Goal: Information Seeking & Learning: Learn about a topic

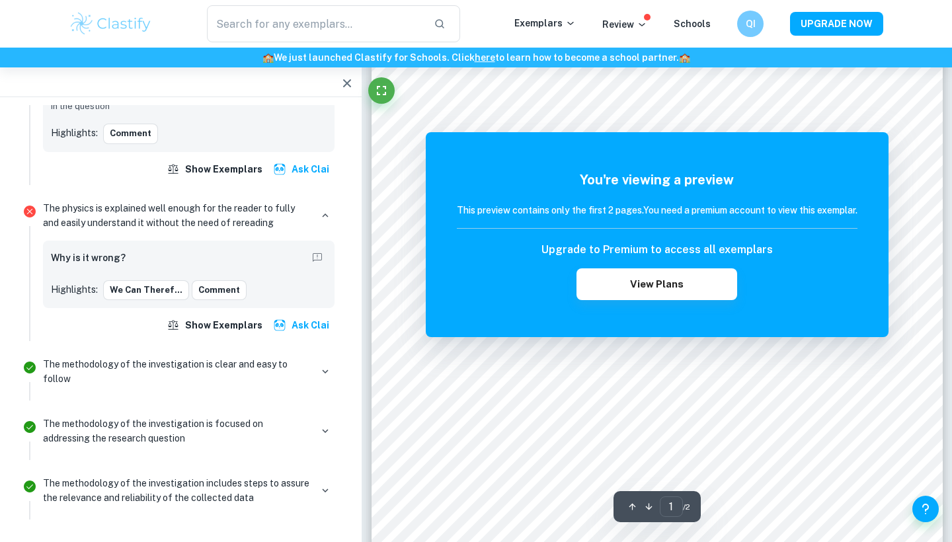
scroll to position [197, 0]
click at [291, 38] on input "text" at bounding box center [315, 23] width 216 height 37
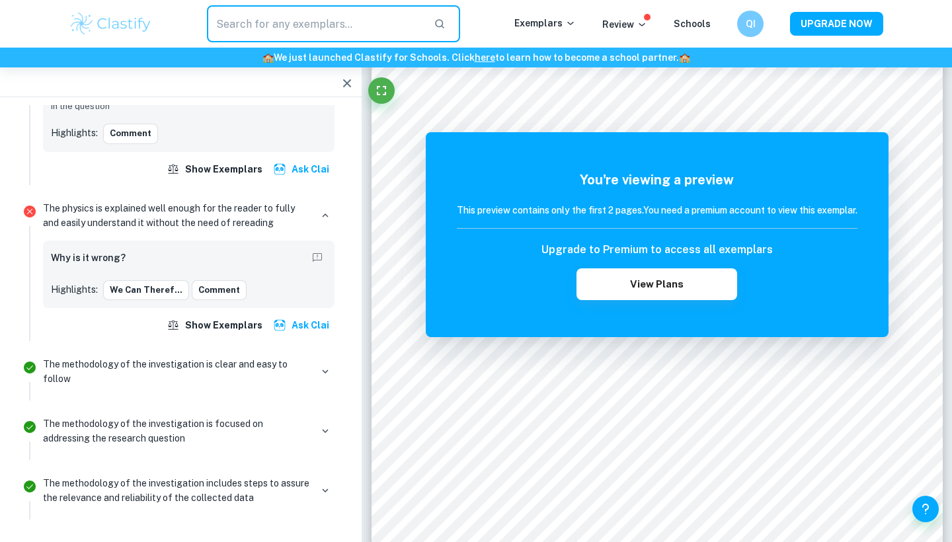
click at [119, 32] on img at bounding box center [111, 24] width 84 height 26
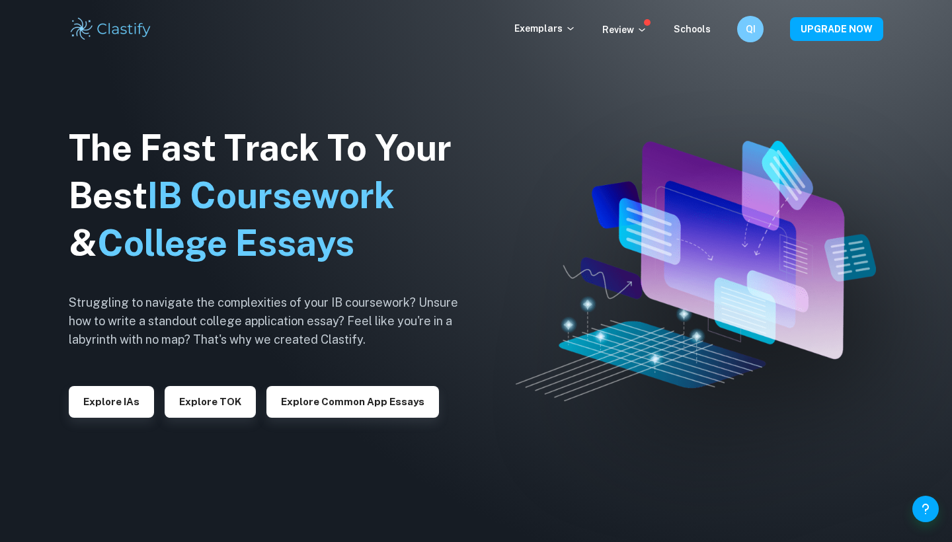
click at [124, 29] on img at bounding box center [111, 29] width 84 height 26
click at [124, 387] on button "Explore IAs" at bounding box center [111, 402] width 85 height 32
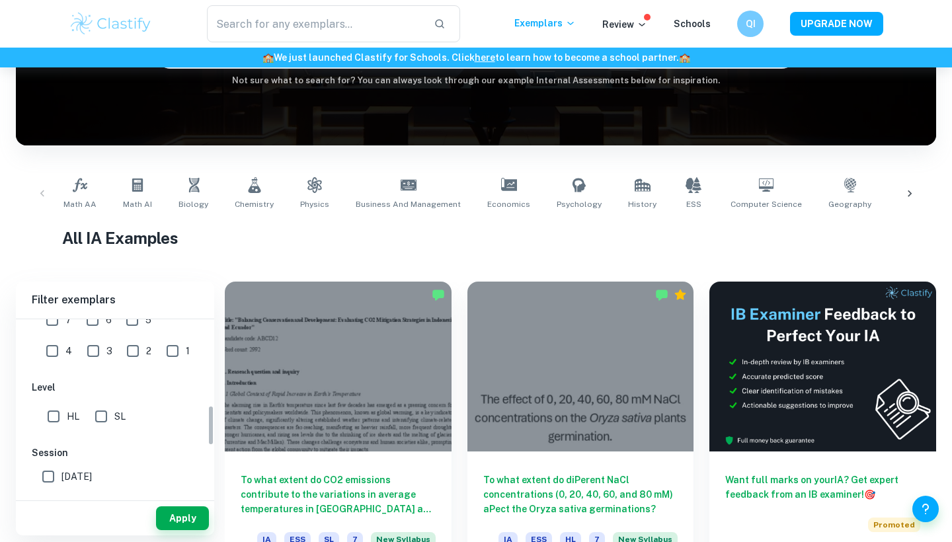
scroll to position [320, 0]
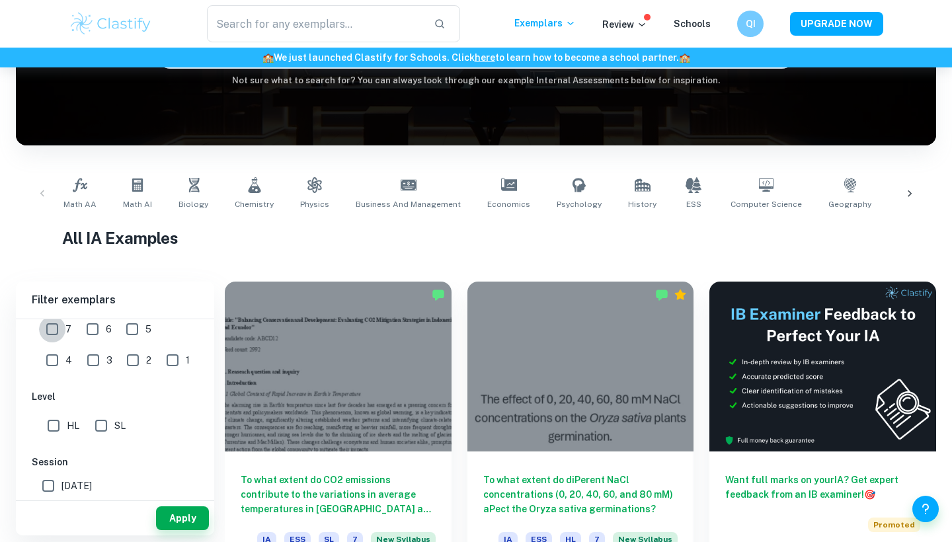
click at [52, 325] on input "7" at bounding box center [52, 329] width 26 height 26
checkbox input "true"
click at [55, 428] on input "HL" at bounding box center [53, 425] width 26 height 26
checkbox input "true"
click at [188, 512] on button "Apply" at bounding box center [182, 518] width 53 height 24
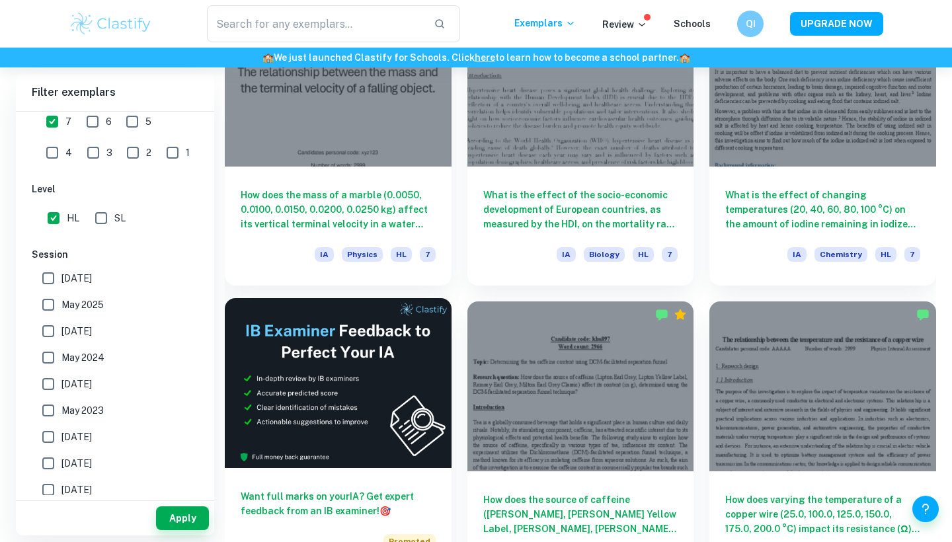
scroll to position [2000, 0]
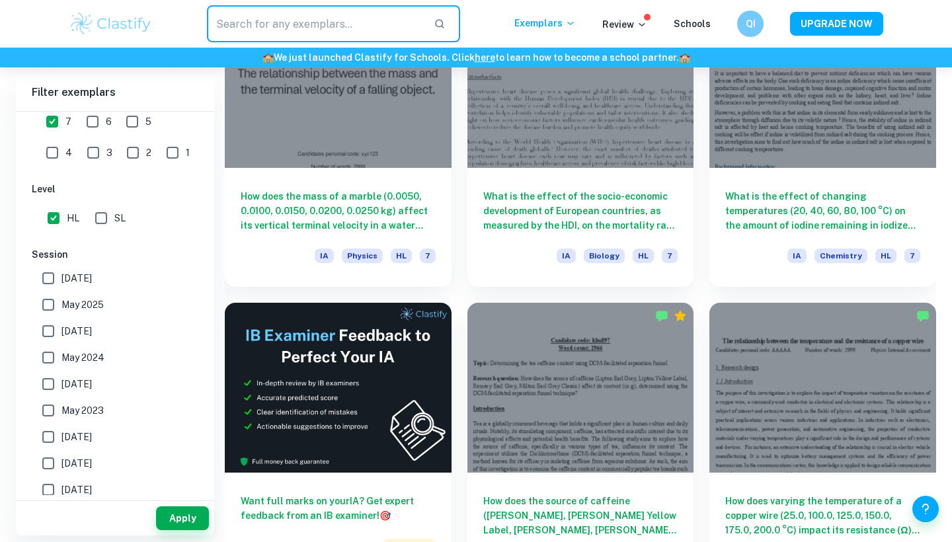
click at [381, 19] on input "text" at bounding box center [315, 23] width 216 height 37
type input "ball"
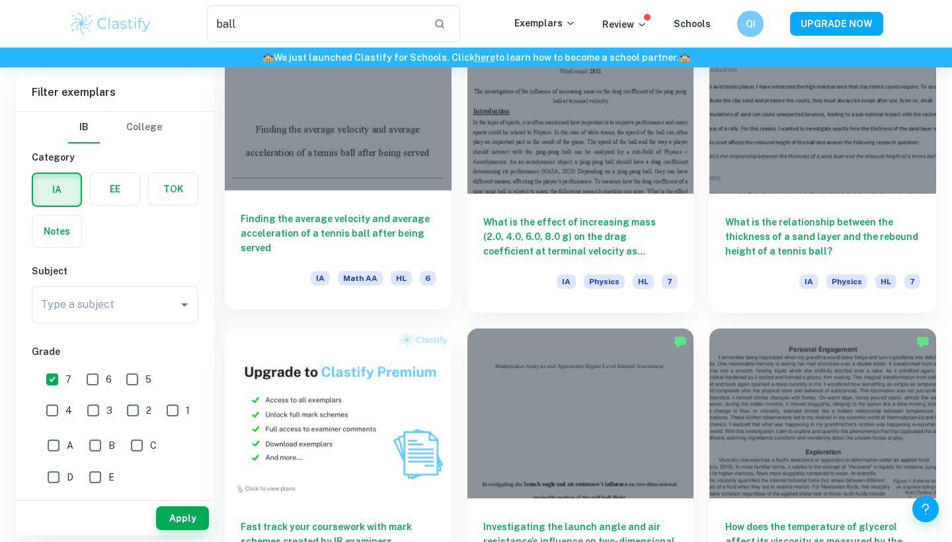
scroll to position [451, 0]
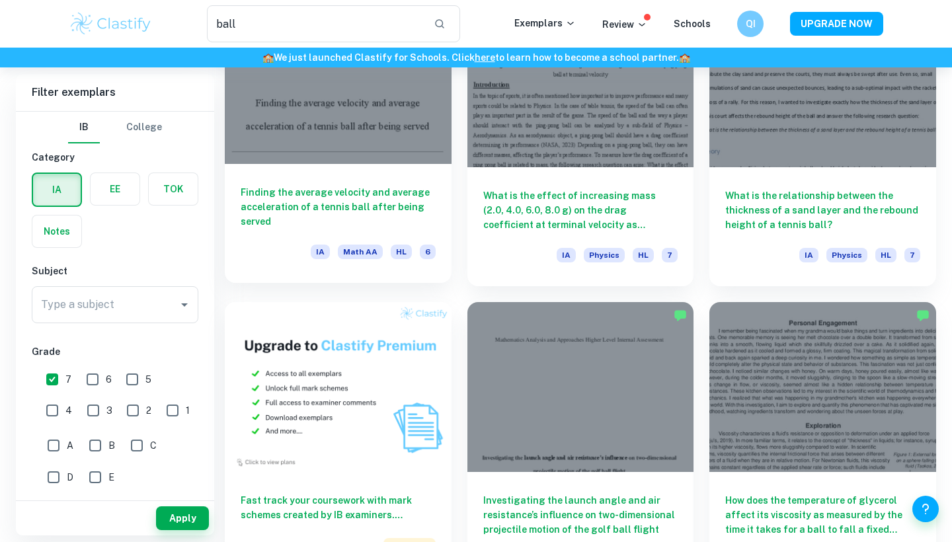
click at [400, 134] on div at bounding box center [338, 79] width 227 height 170
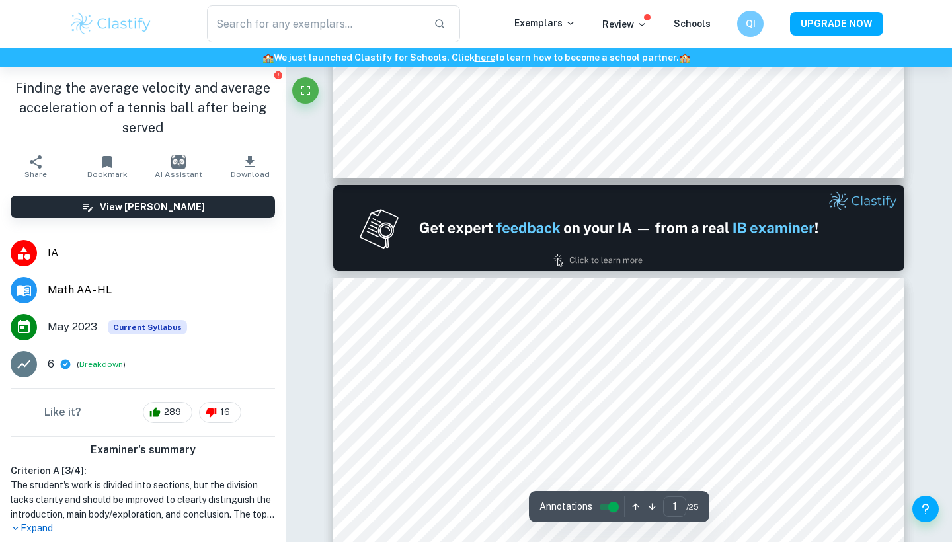
type input "2"
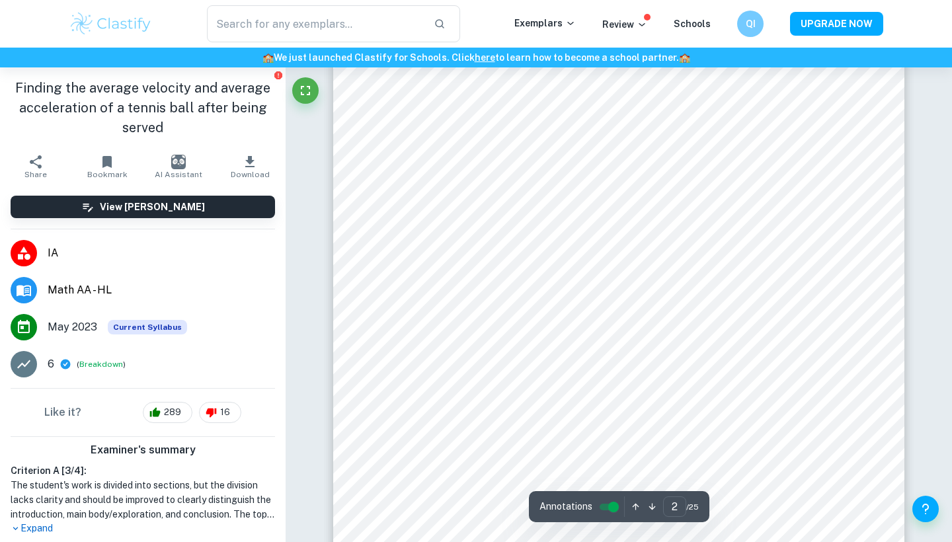
scroll to position [881, 0]
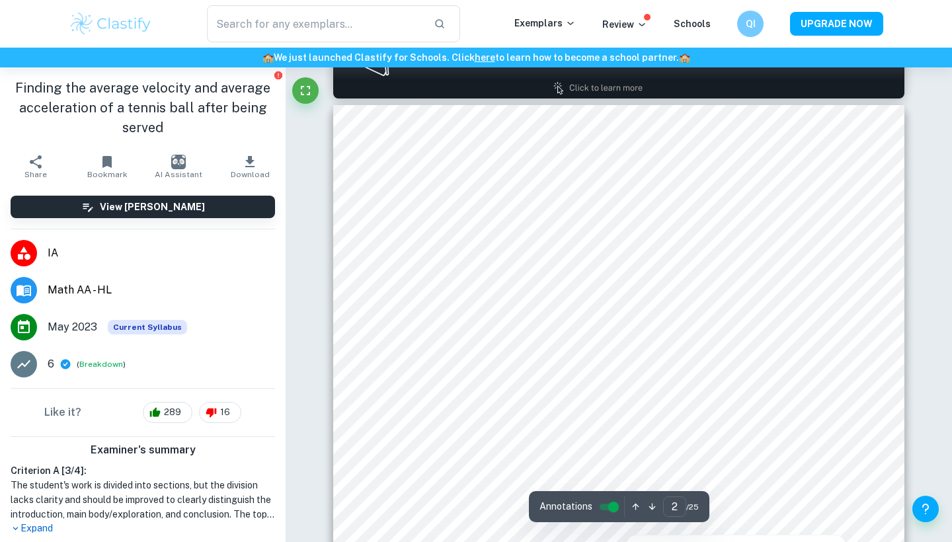
click at [443, 215] on div at bounding box center [626, 215] width 414 height 26
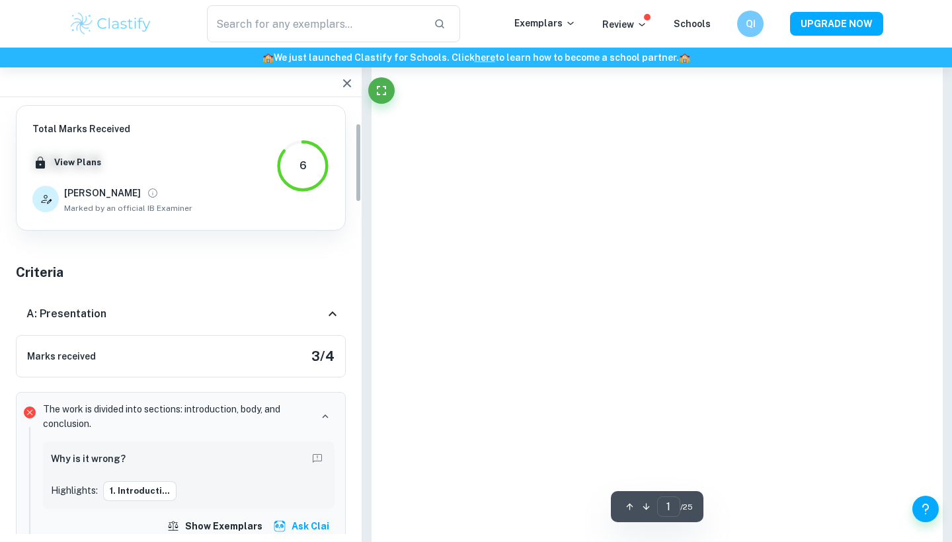
scroll to position [96, 0]
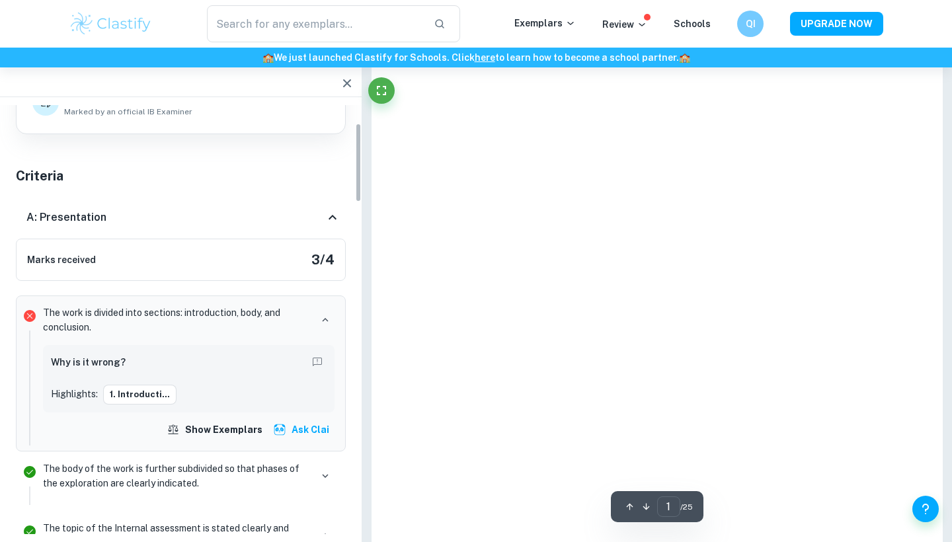
type input "2"
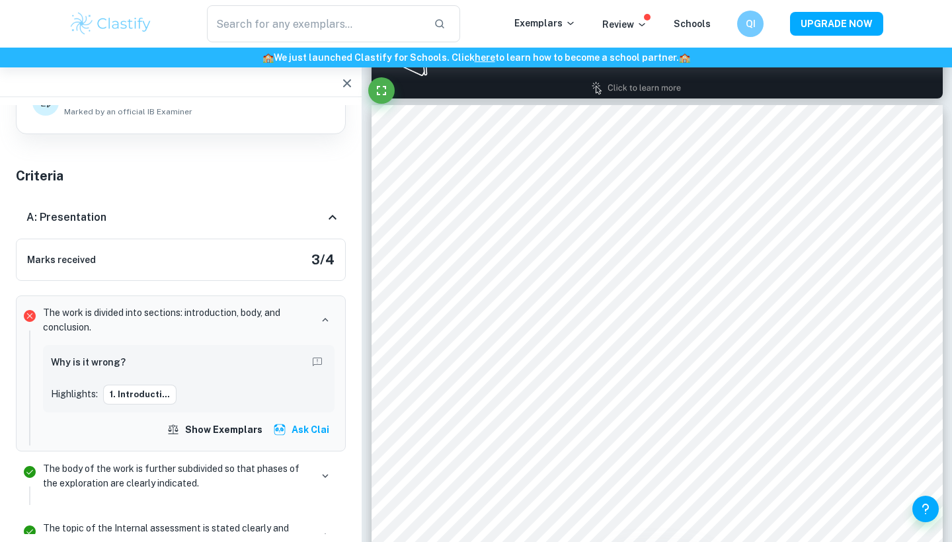
click at [171, 381] on div "Why is it wrong? Highlights: 1. Introducti..." at bounding box center [189, 379] width 276 height 52
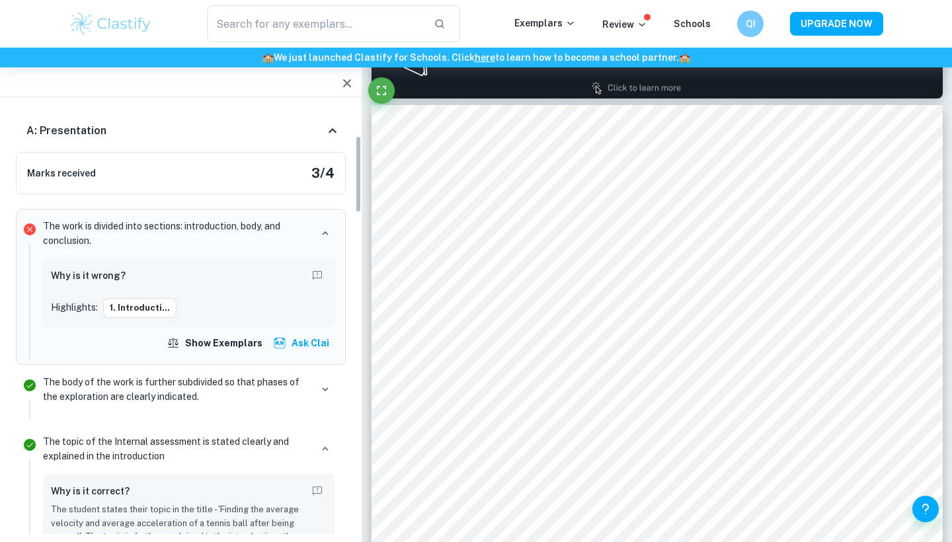
scroll to position [194, 0]
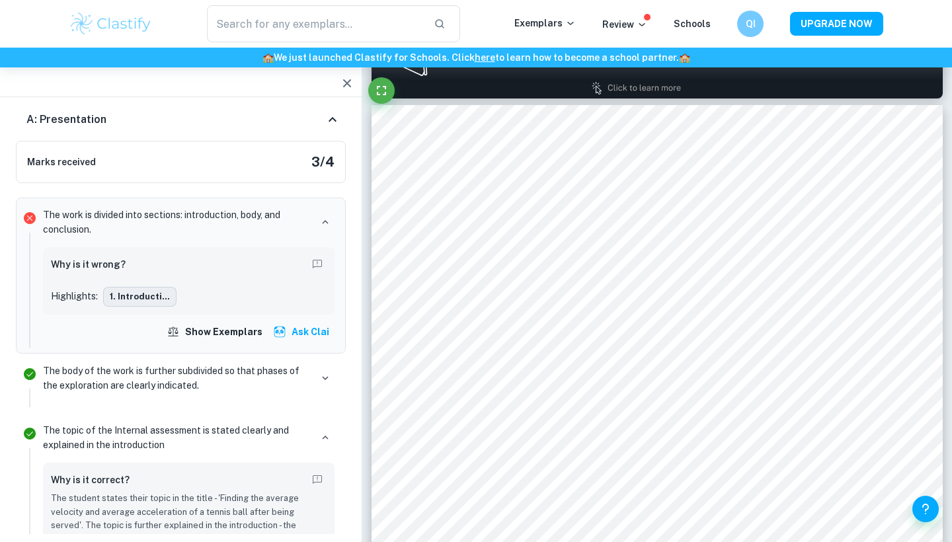
click at [138, 294] on button "1. Introducti..." at bounding box center [139, 297] width 73 height 20
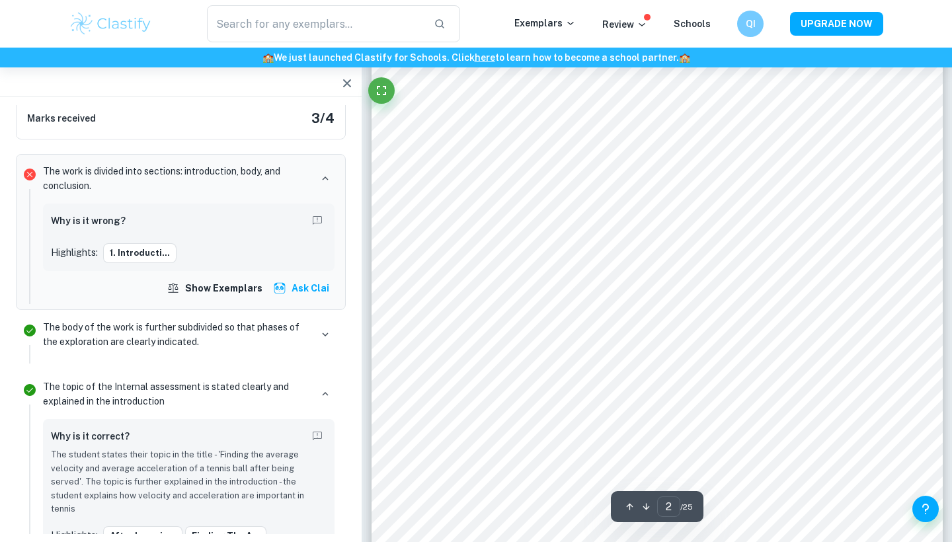
scroll to position [1013, 0]
click at [245, 286] on button "Show exemplars" at bounding box center [216, 288] width 104 height 24
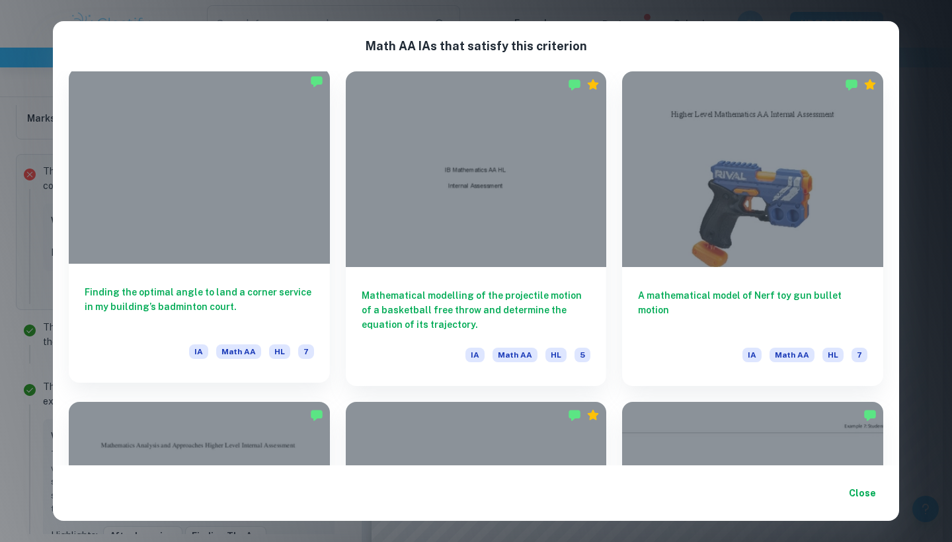
click at [290, 227] on div at bounding box center [199, 166] width 261 height 196
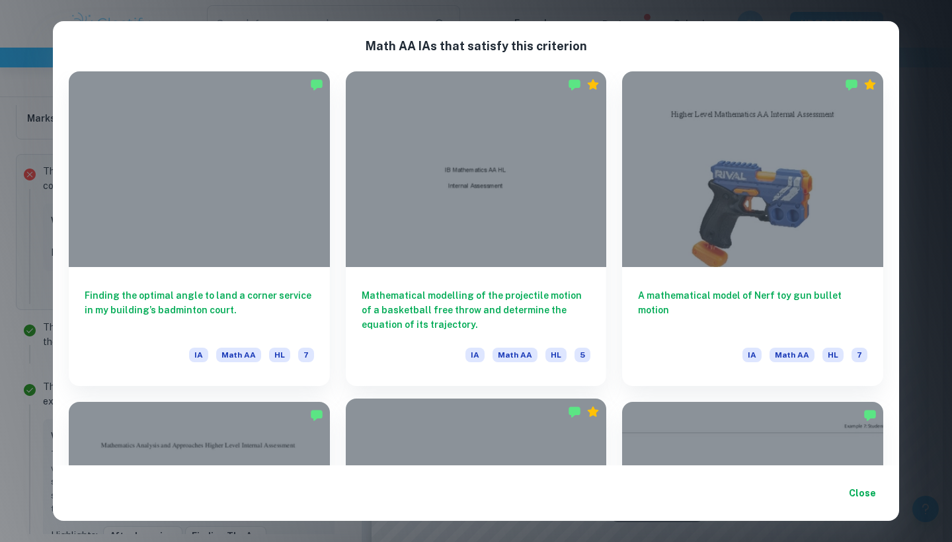
scroll to position [1016, 0]
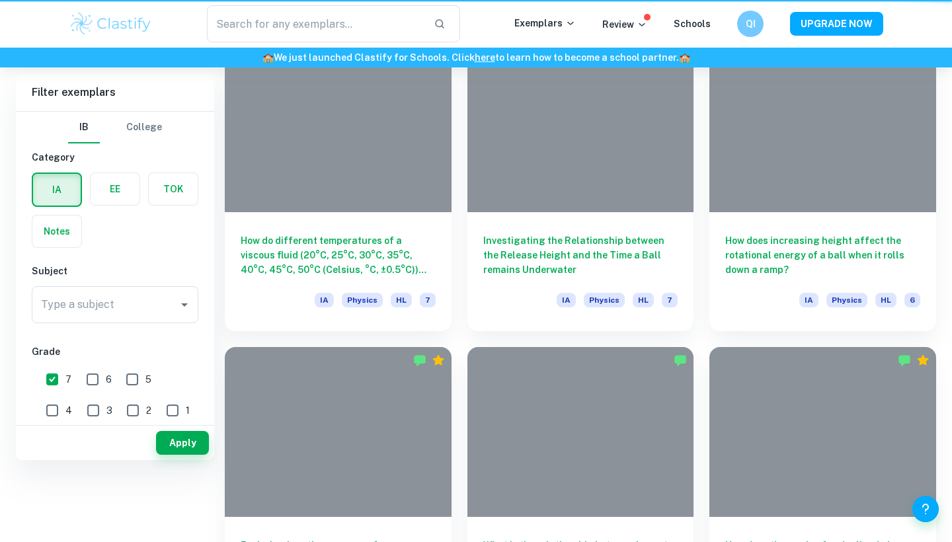
type input "ball"
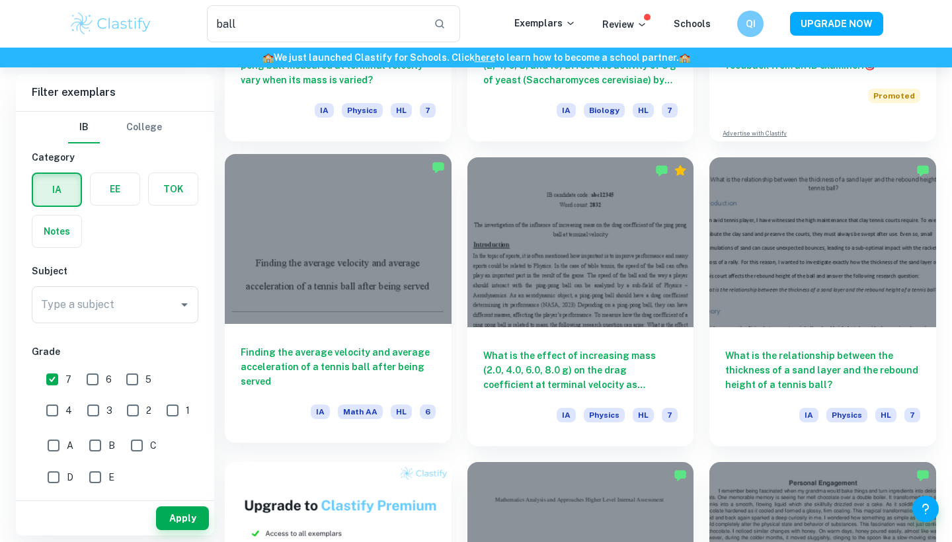
scroll to position [291, 0]
click at [392, 247] on div at bounding box center [338, 240] width 227 height 170
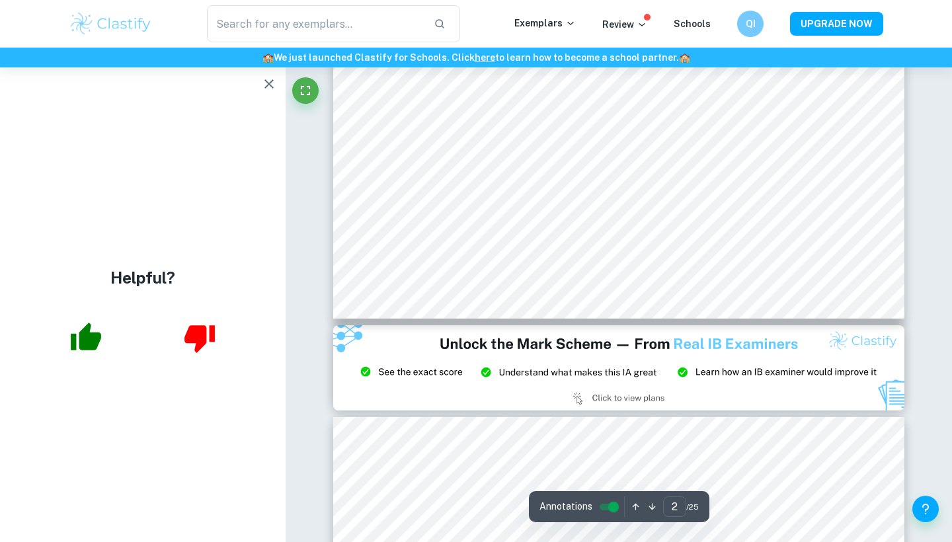
scroll to position [1007, 0]
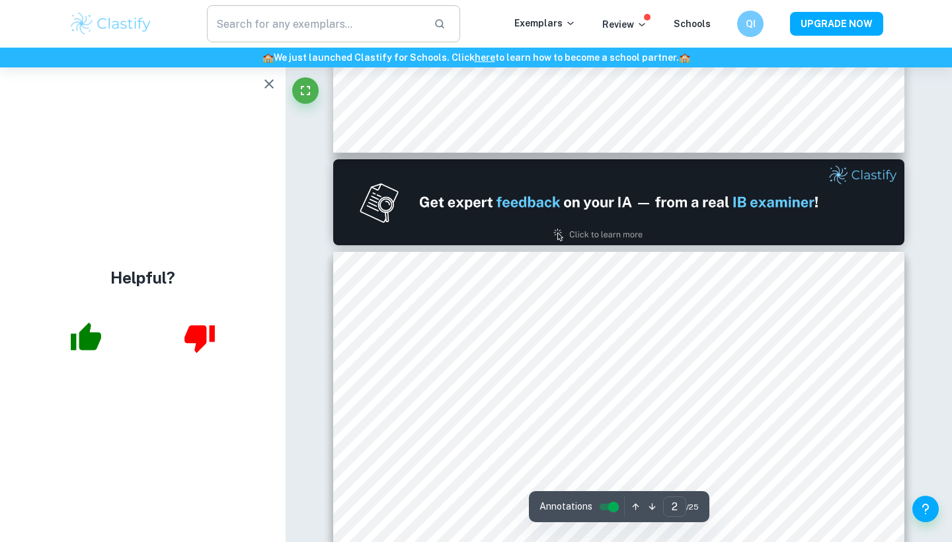
type input "1"
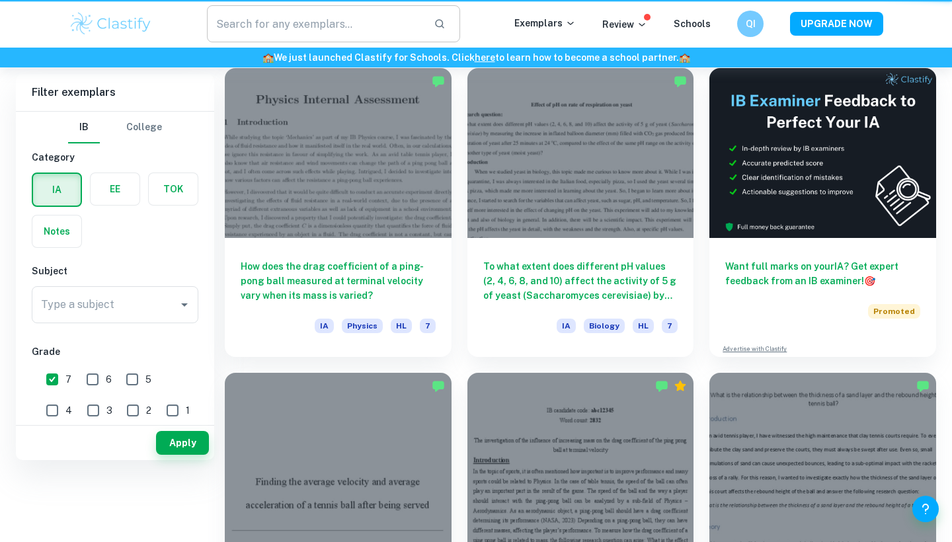
type input "ball"
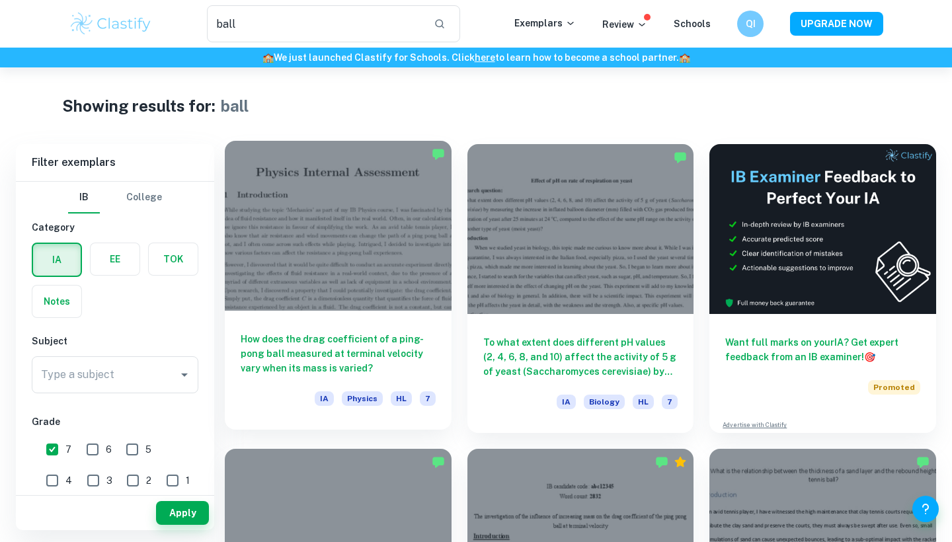
click at [409, 208] on div at bounding box center [338, 226] width 227 height 170
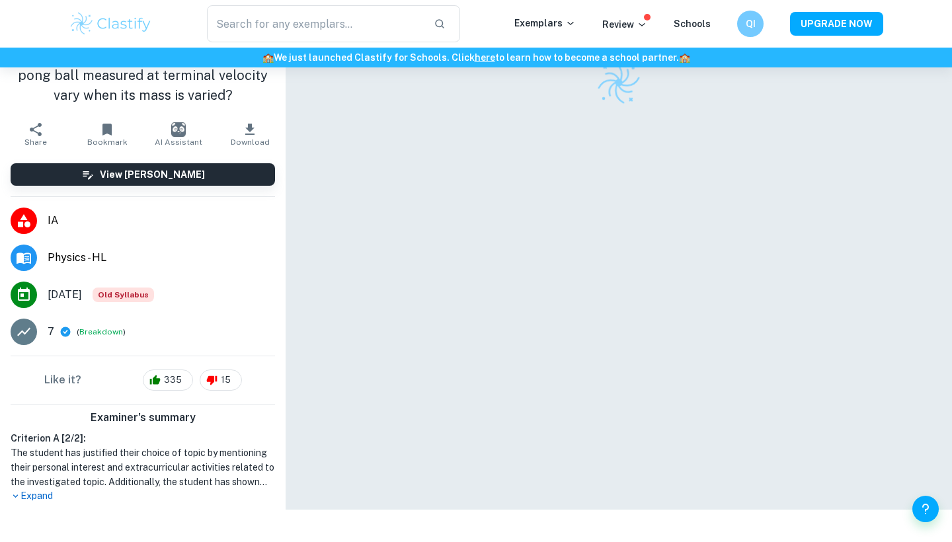
scroll to position [67, 0]
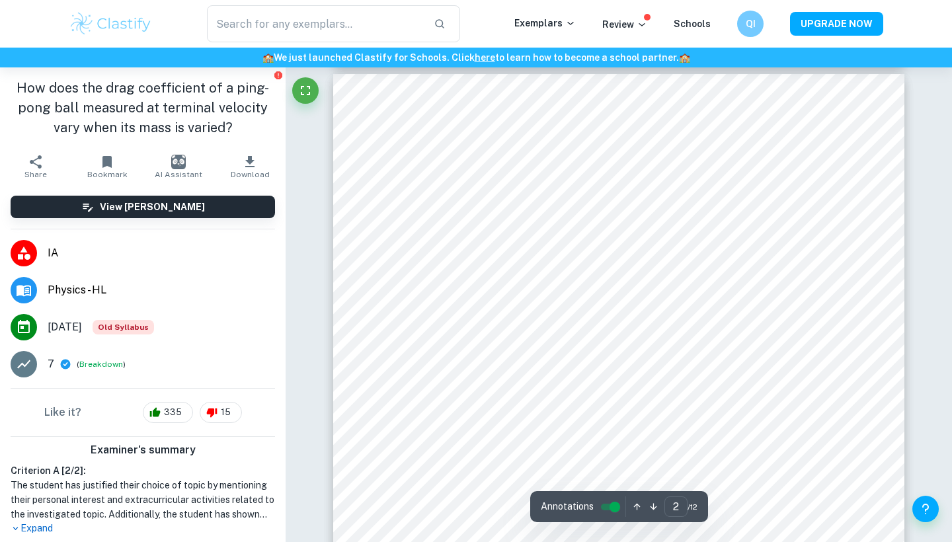
type input "1"
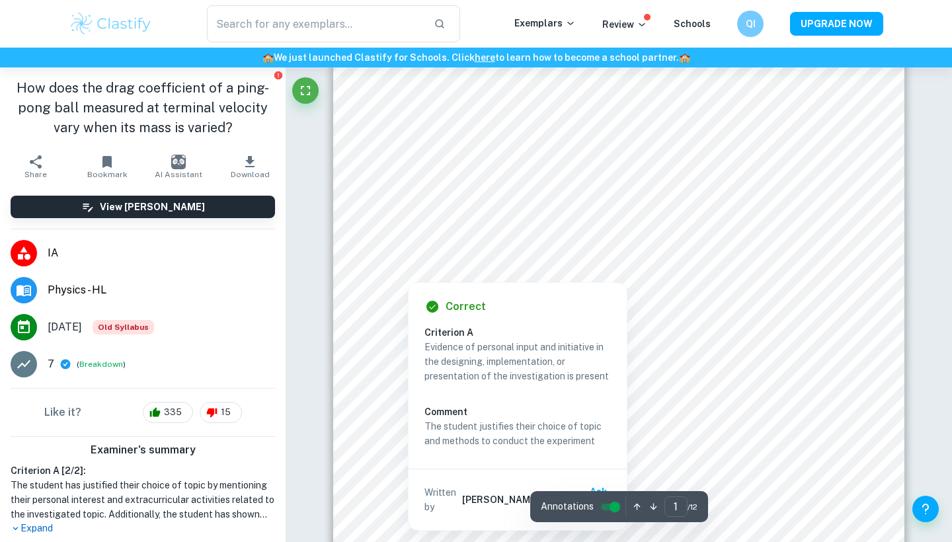
scroll to position [328, 0]
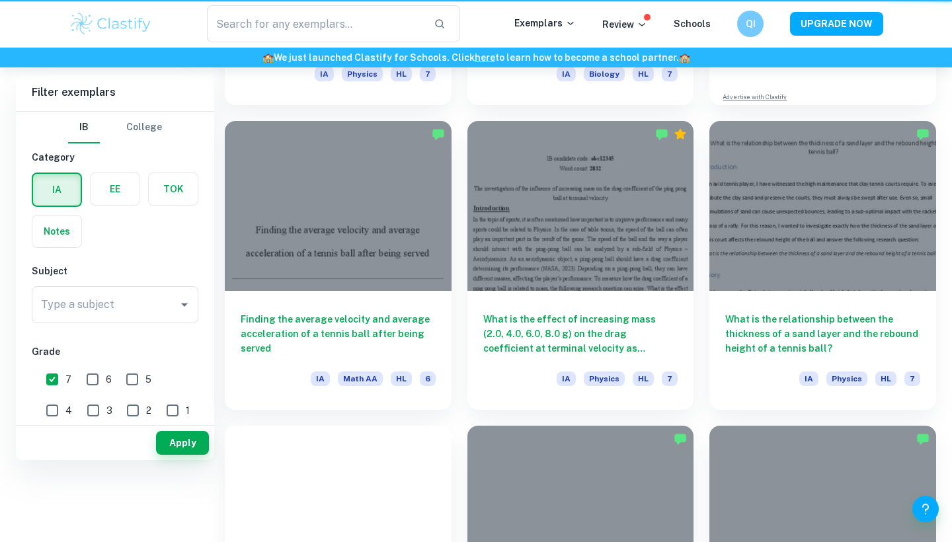
type input "ball"
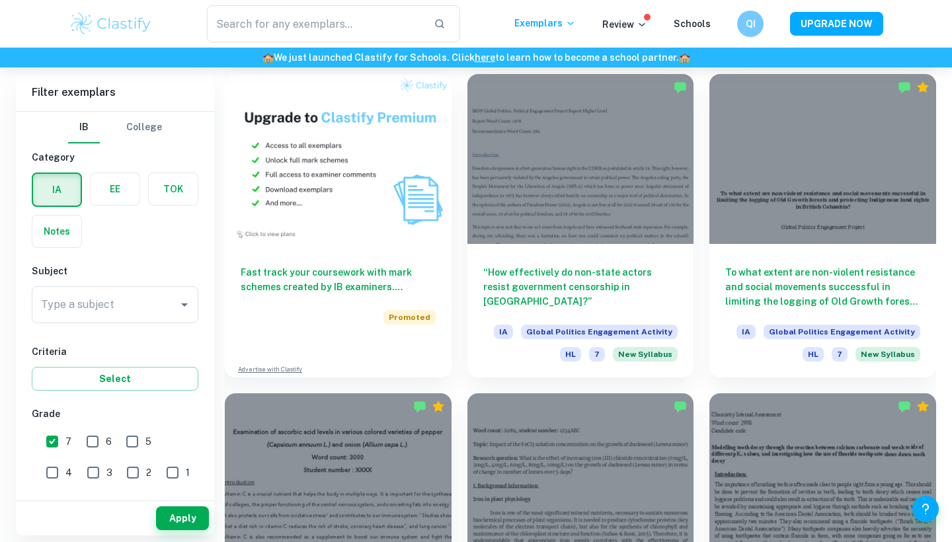
scroll to position [859, 0]
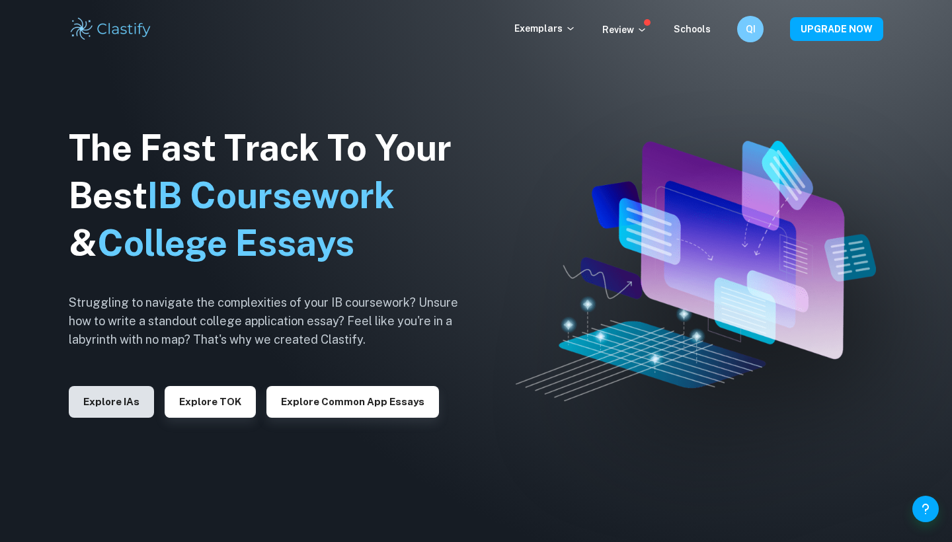
click at [129, 387] on button "Explore IAs" at bounding box center [111, 402] width 85 height 32
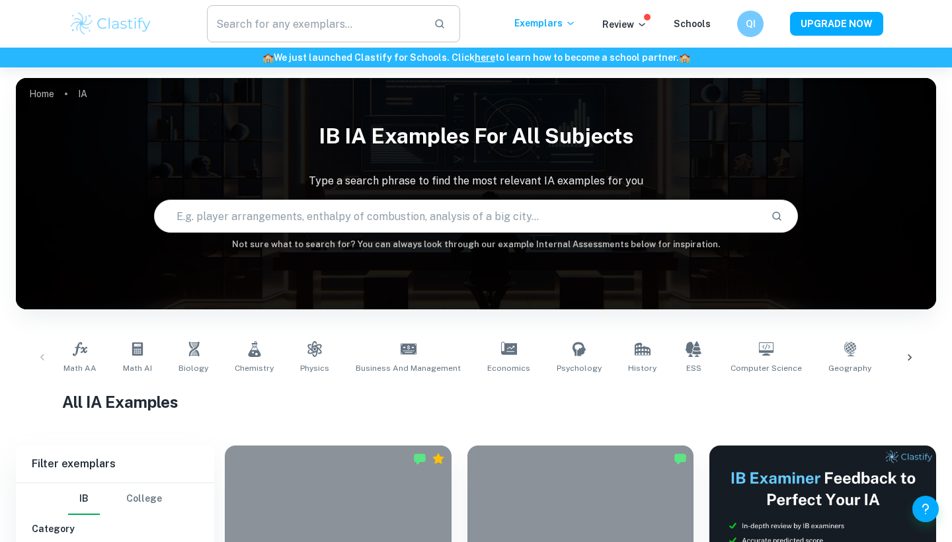
click at [269, 24] on input "text" at bounding box center [315, 23] width 216 height 37
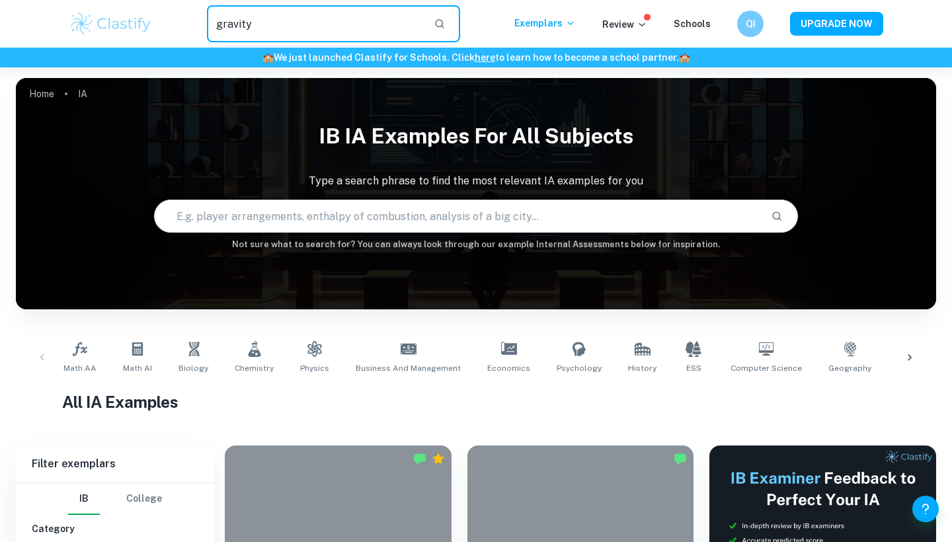
type input "gravity"
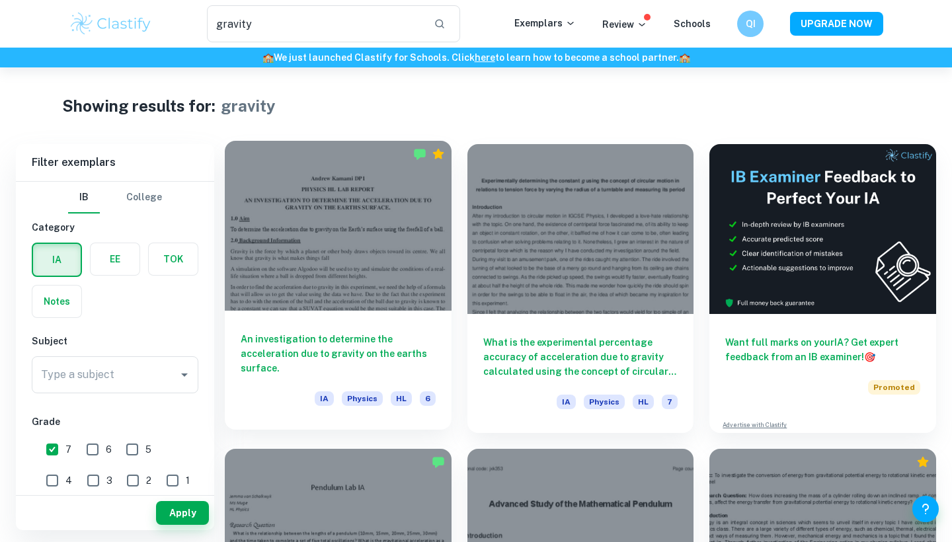
click at [355, 251] on div at bounding box center [338, 226] width 227 height 170
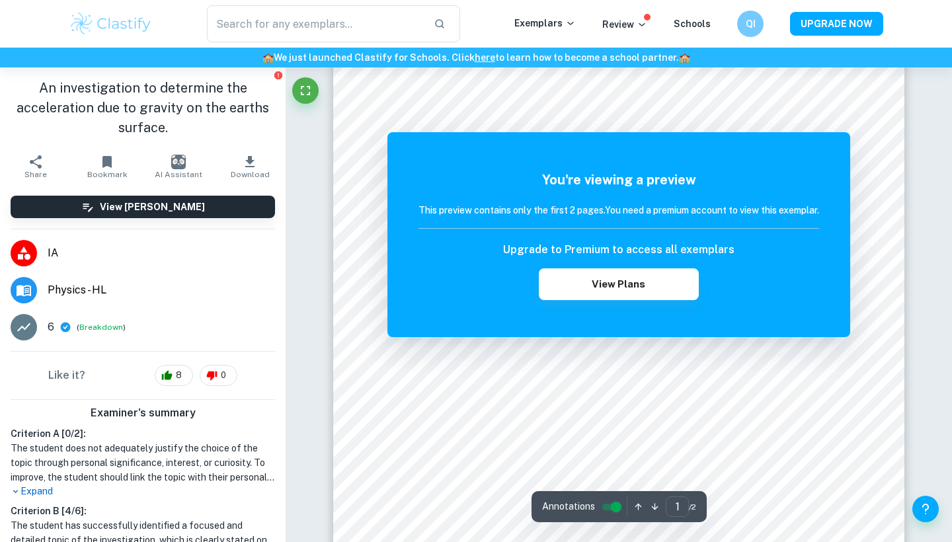
scroll to position [207, 0]
click at [615, 509] on input "controlled" at bounding box center [616, 507] width 48 height 16
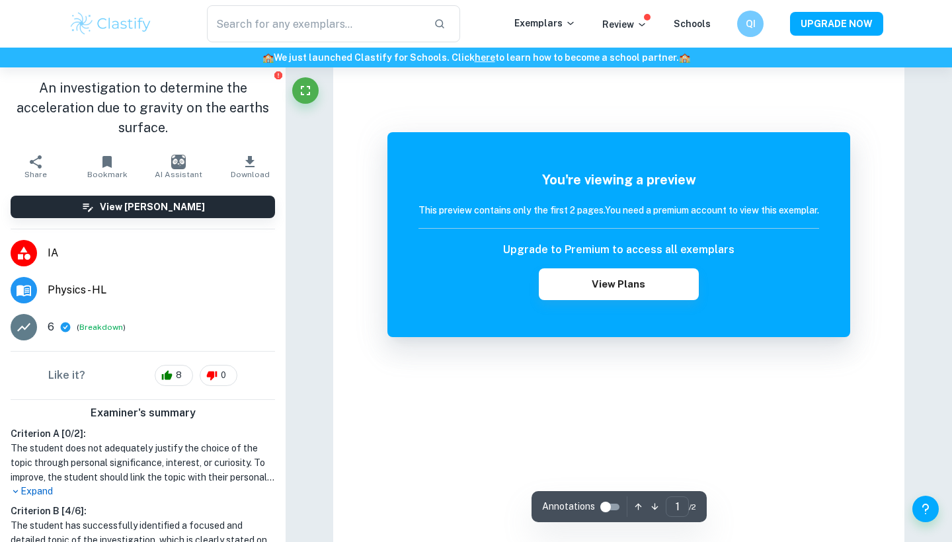
scroll to position [67, 0]
click at [615, 509] on input "controlled" at bounding box center [606, 507] width 48 height 16
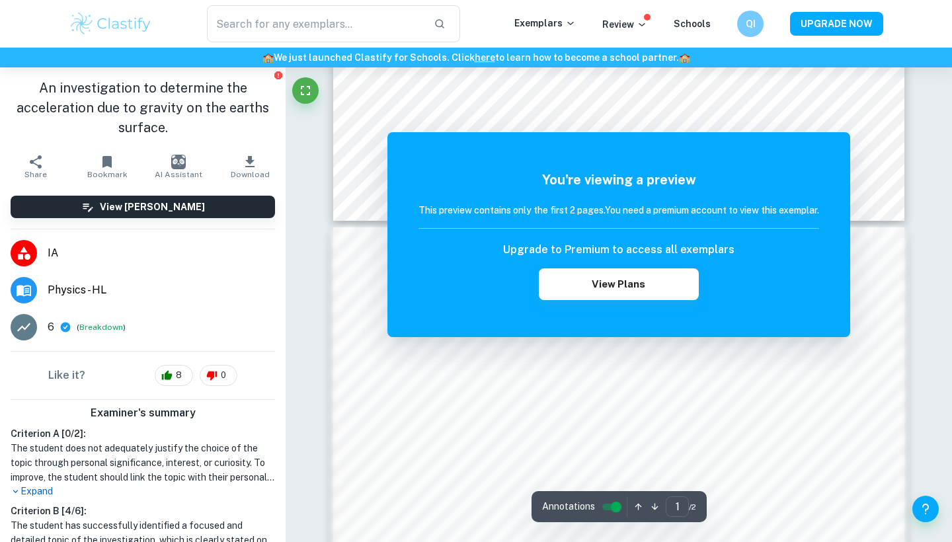
scroll to position [653, 0]
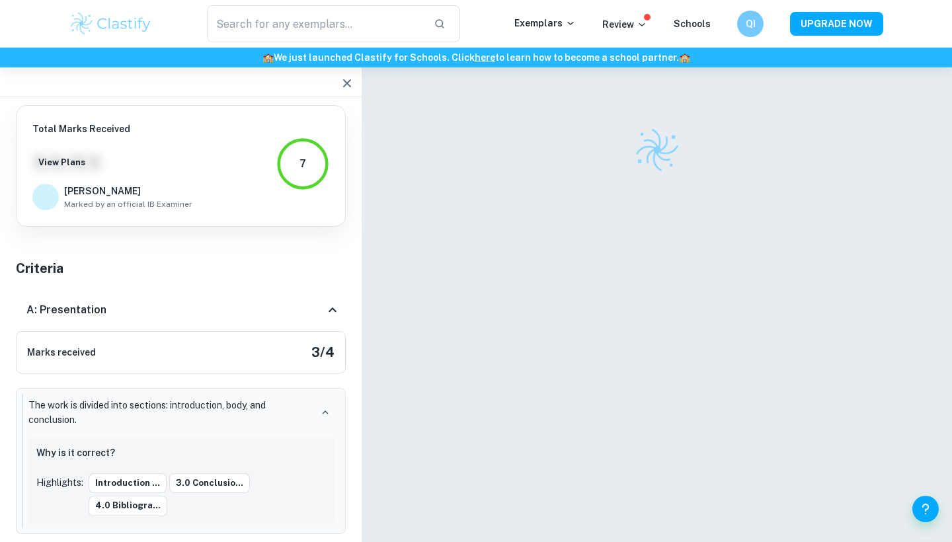
scroll to position [93, 0]
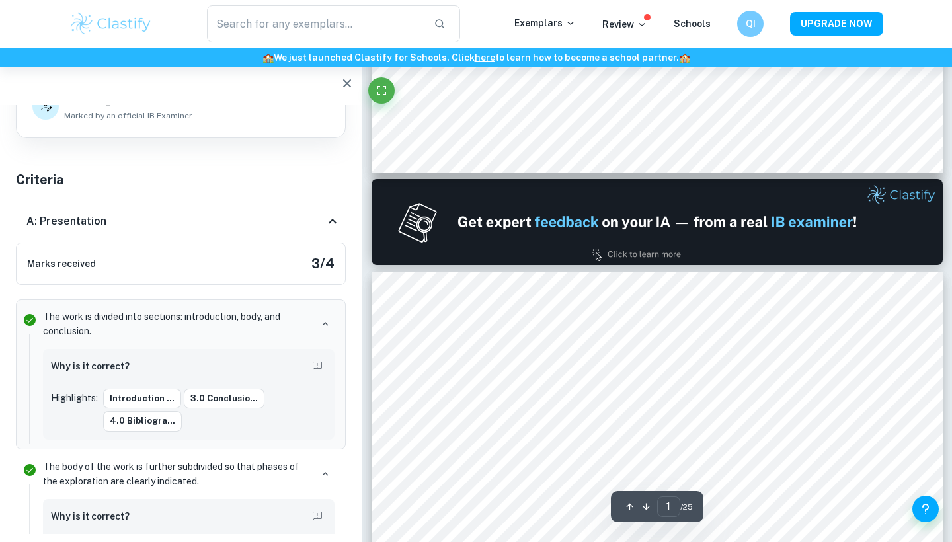
type input "2"
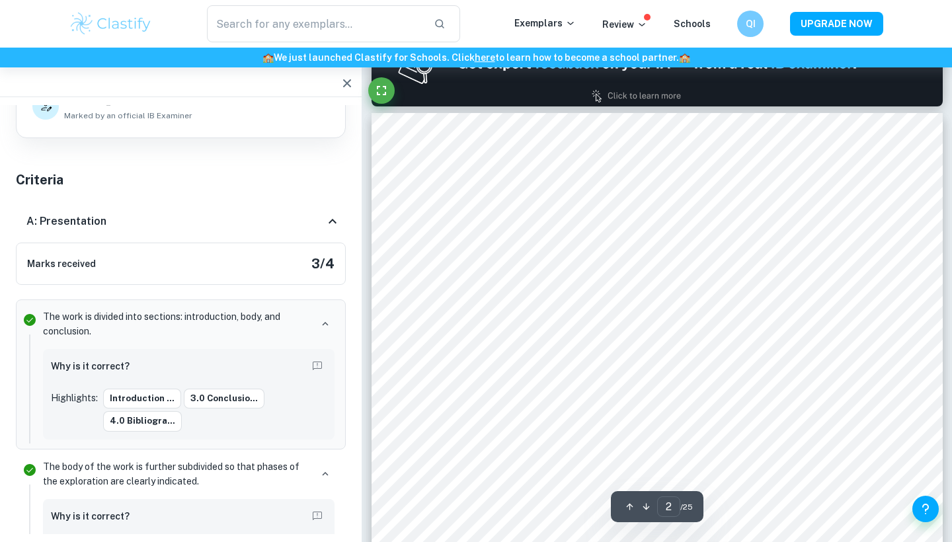
scroll to position [874, 0]
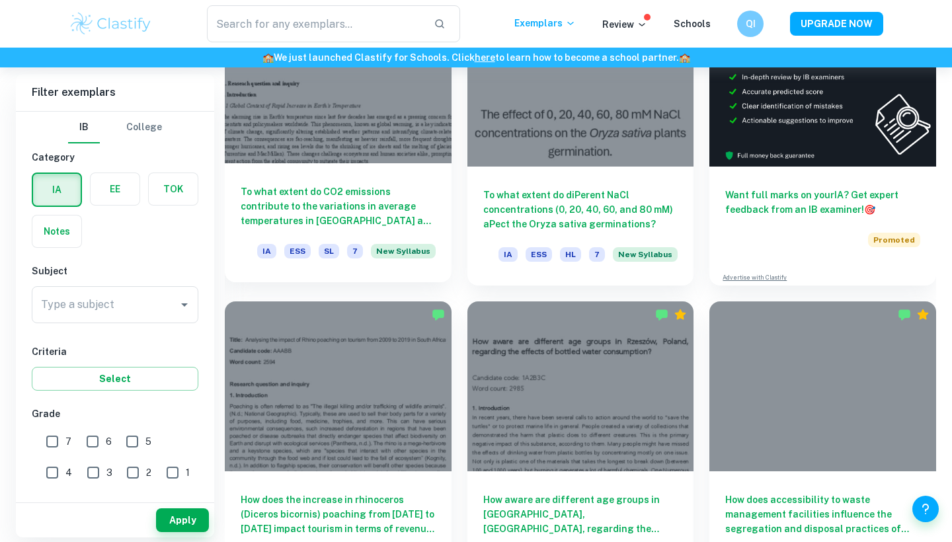
scroll to position [344, 0]
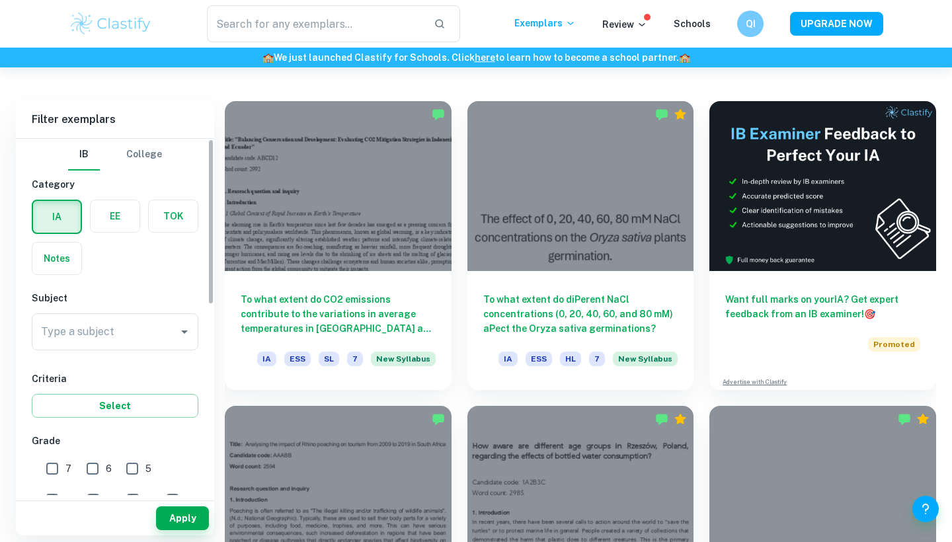
click at [53, 471] on input "7" at bounding box center [52, 468] width 26 height 26
checkbox input "true"
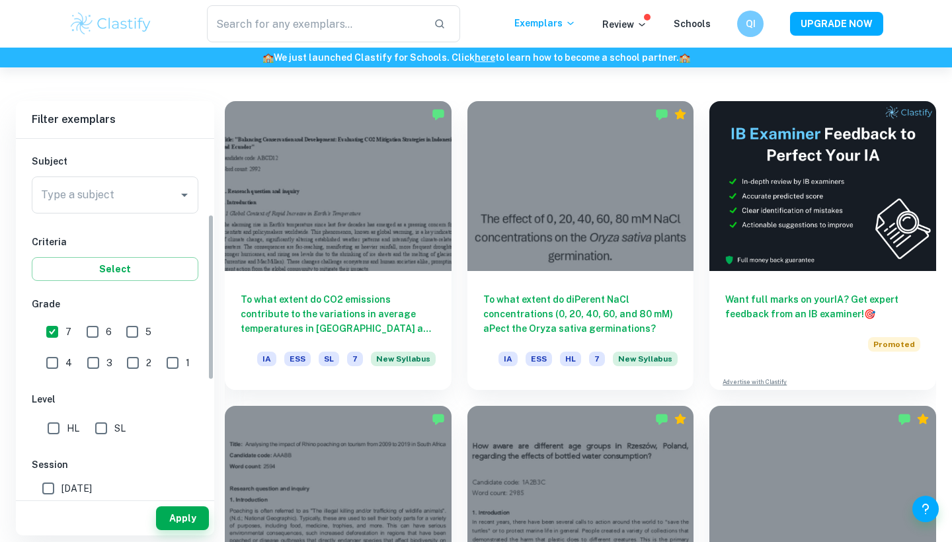
scroll to position [176, 0]
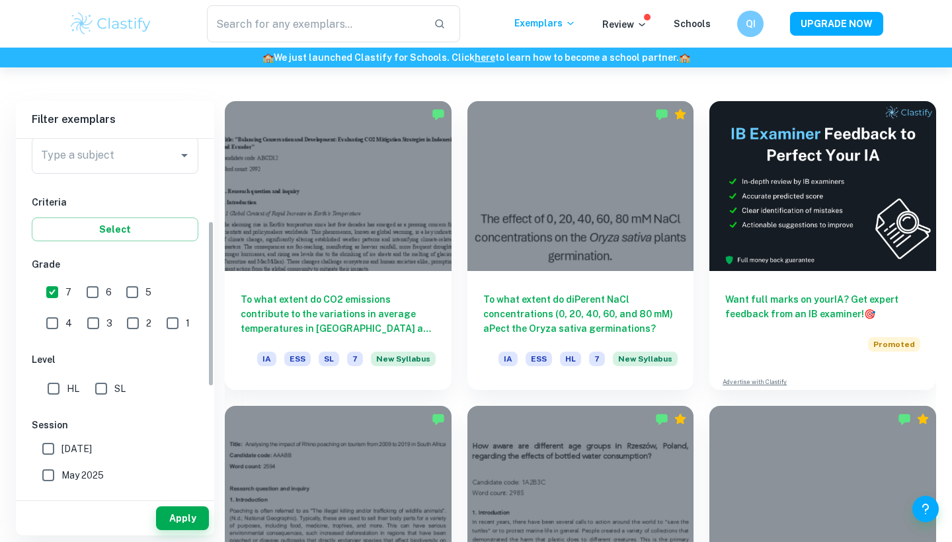
click at [57, 365] on h6 "Level" at bounding box center [115, 359] width 167 height 15
click at [56, 399] on input "HL" at bounding box center [53, 388] width 26 height 26
checkbox input "true"
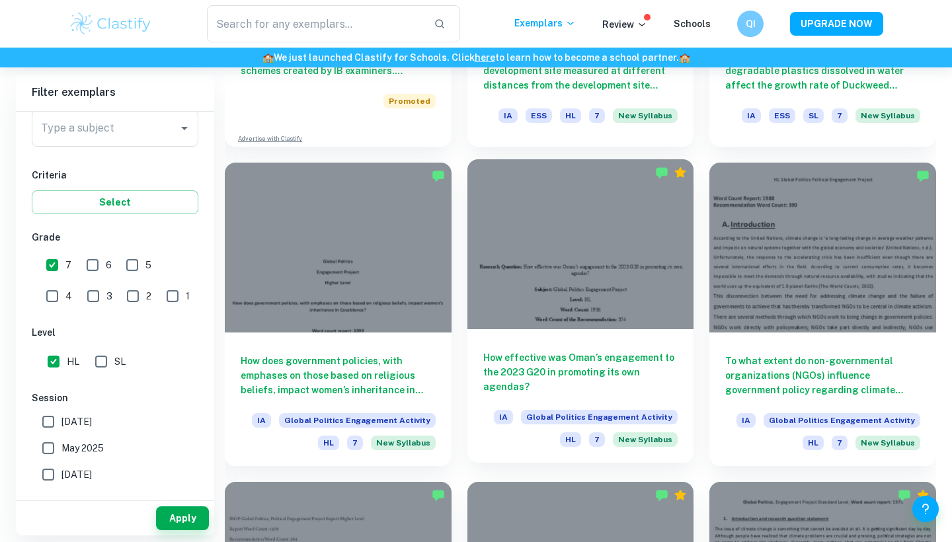
scroll to position [1212, 0]
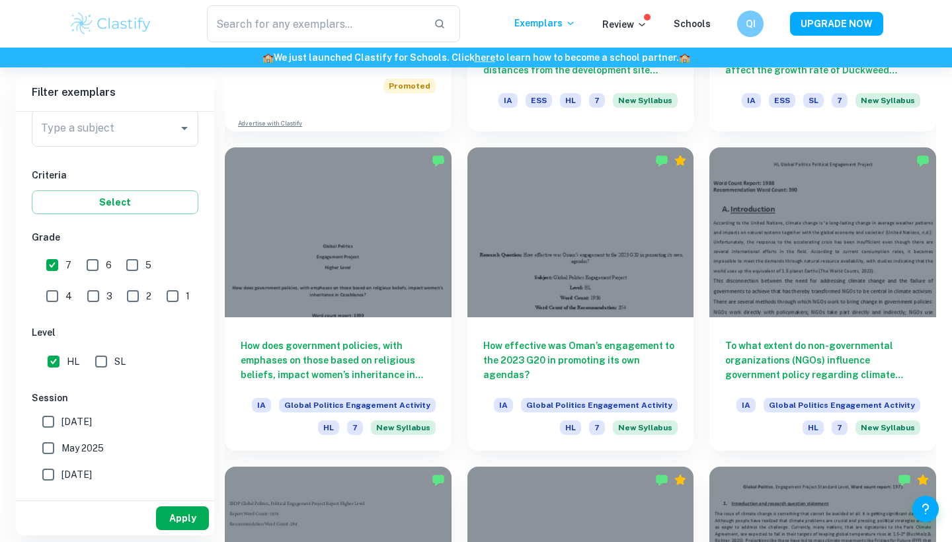
click at [182, 521] on button "Apply" at bounding box center [182, 518] width 53 height 24
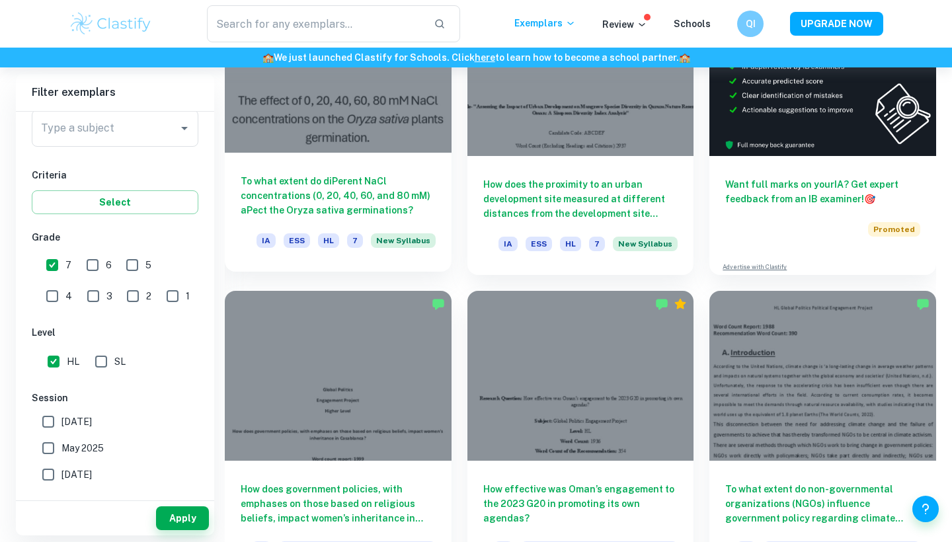
scroll to position [526, 0]
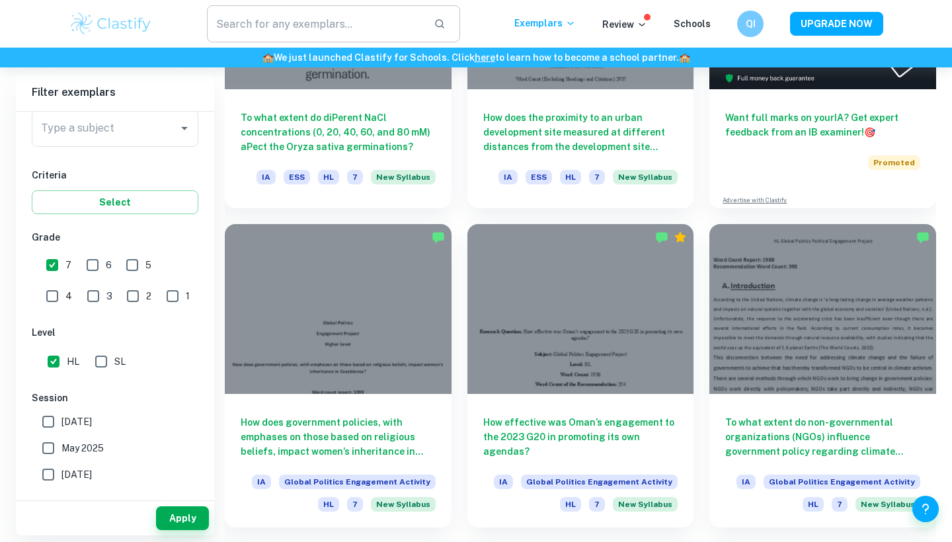
click at [326, 30] on input "text" at bounding box center [315, 23] width 216 height 37
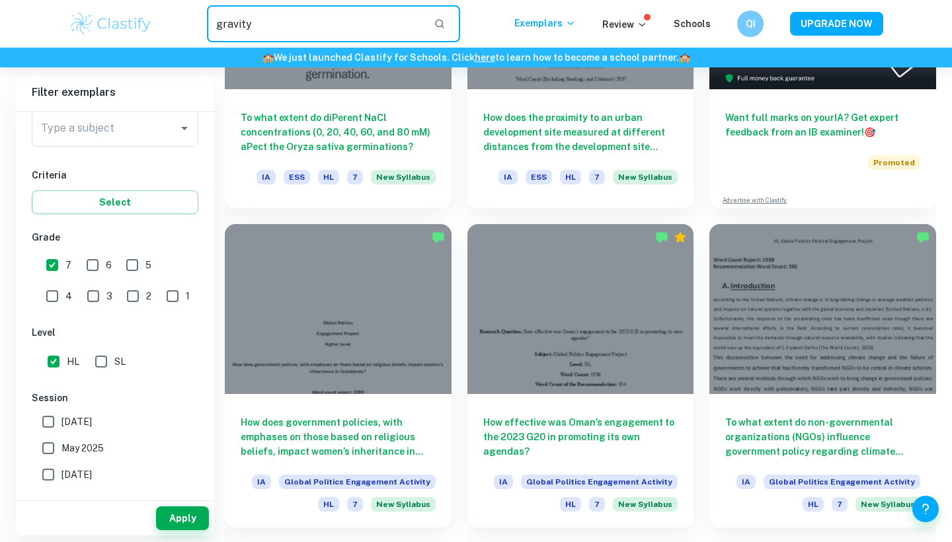
type input "gravity"
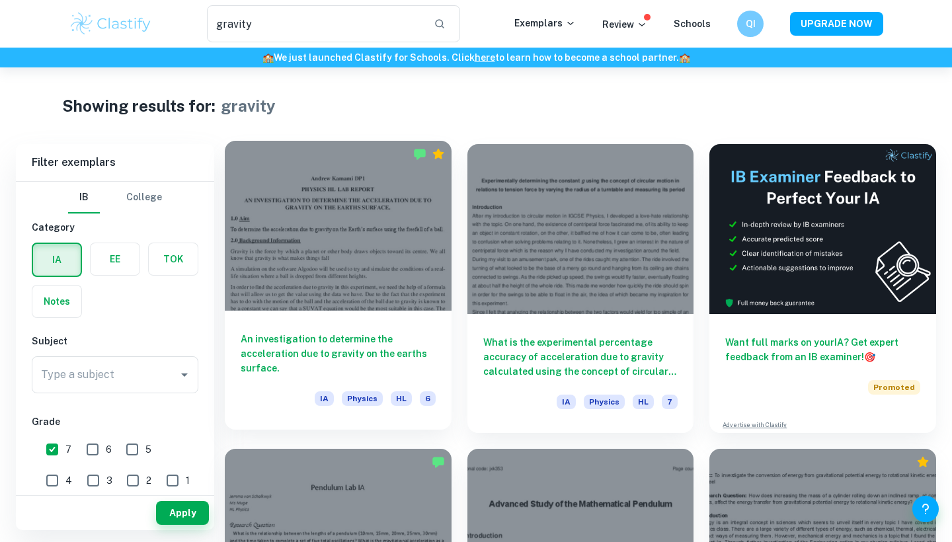
click at [402, 225] on div at bounding box center [338, 226] width 227 height 170
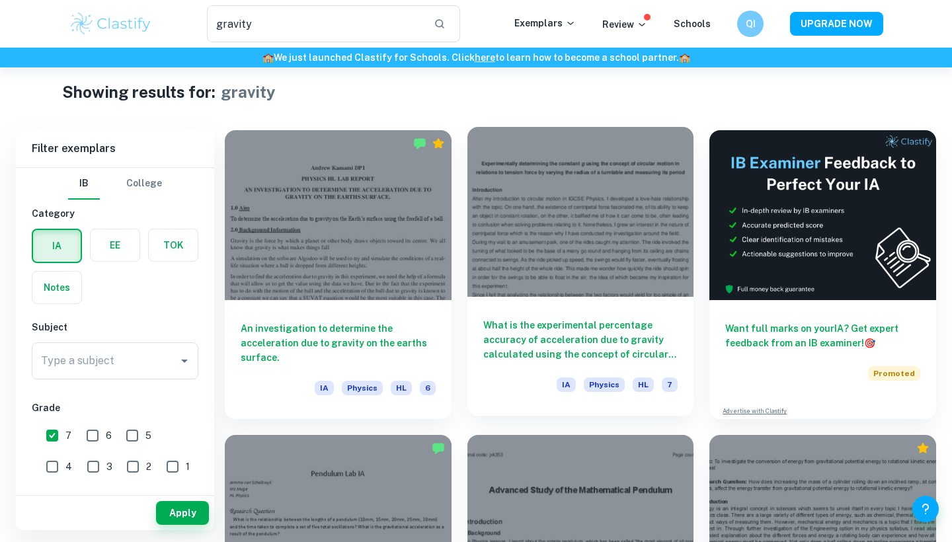
click at [551, 235] on div at bounding box center [580, 212] width 227 height 170
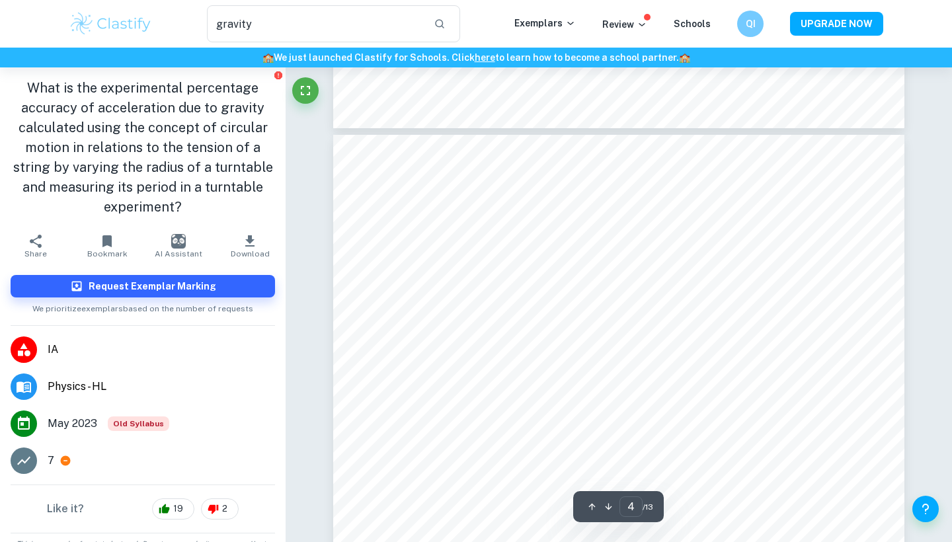
type input "3"
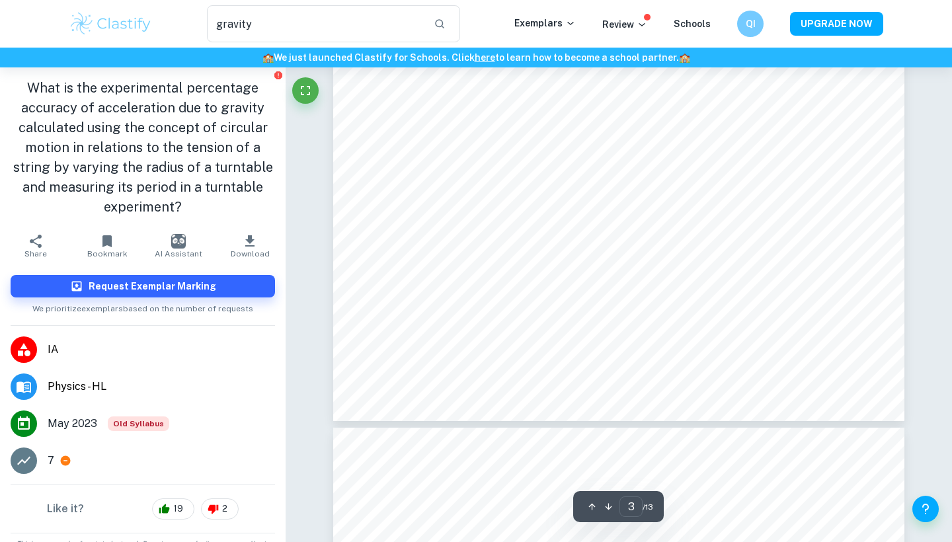
scroll to position [2073, 0]
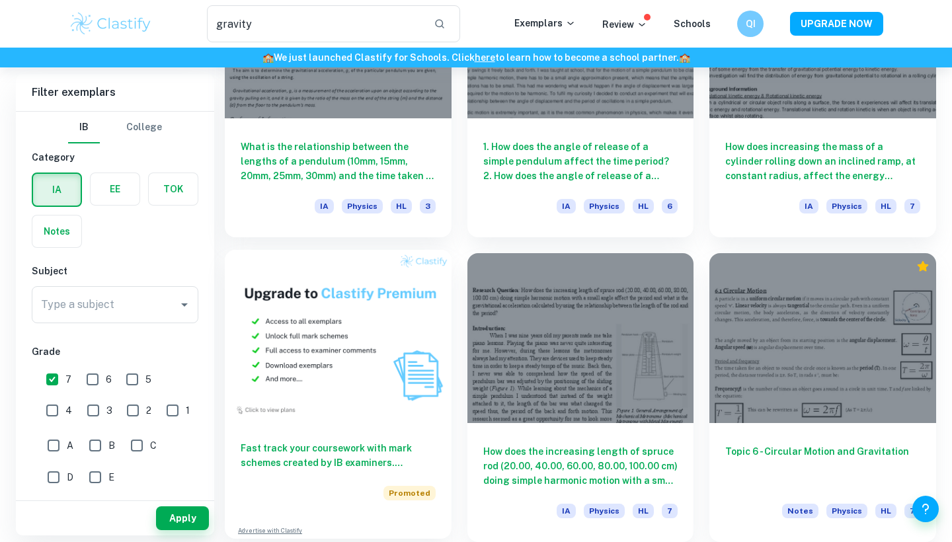
scroll to position [500, 0]
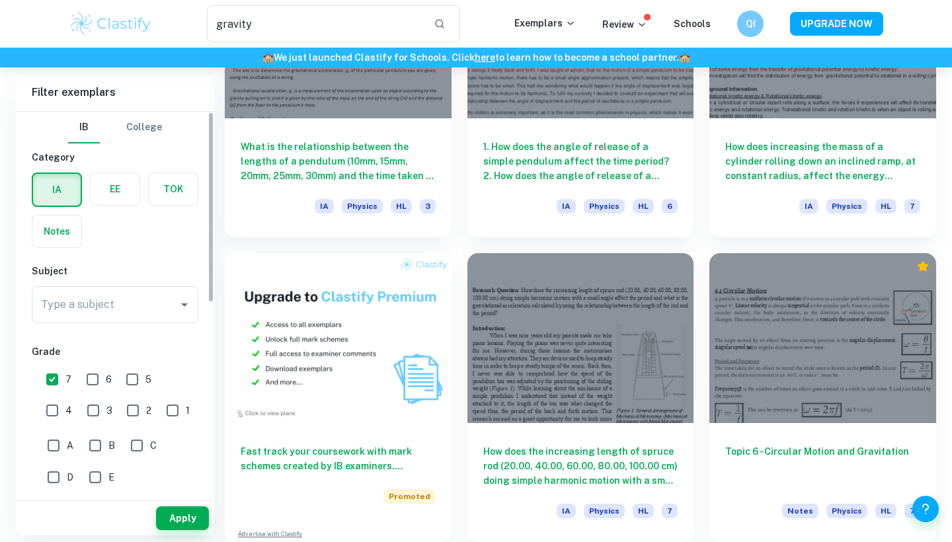
click at [98, 379] on input "6" at bounding box center [92, 379] width 26 height 26
checkbox input "true"
click at [176, 509] on button "Apply" at bounding box center [182, 518] width 53 height 24
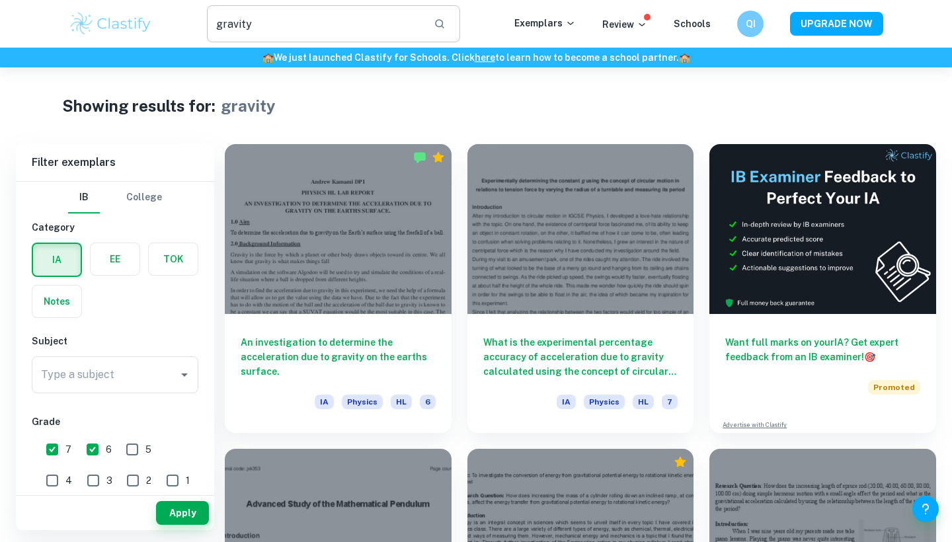
click at [249, 22] on input "gravity" at bounding box center [315, 23] width 216 height 37
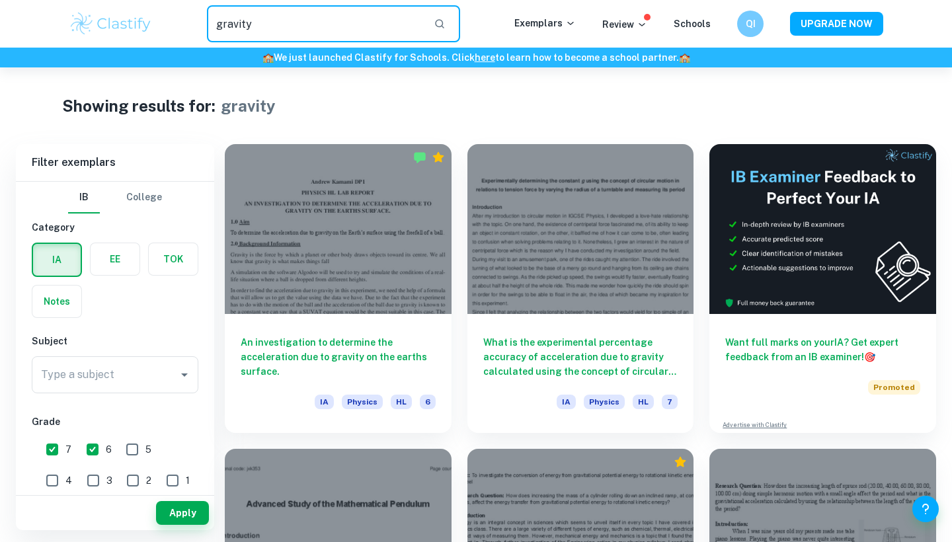
click at [249, 22] on input "gravity" at bounding box center [315, 23] width 216 height 37
type input "accelaration"
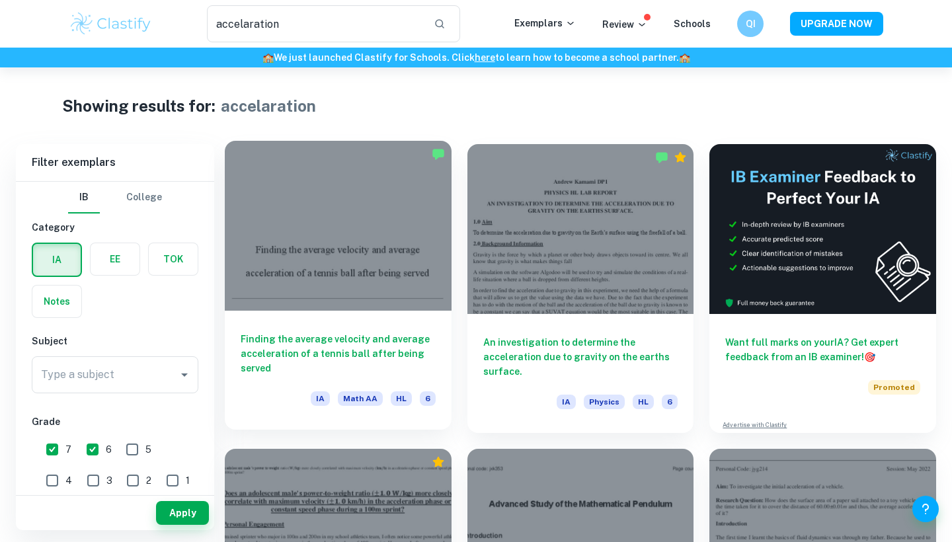
click at [360, 234] on div at bounding box center [338, 226] width 227 height 170
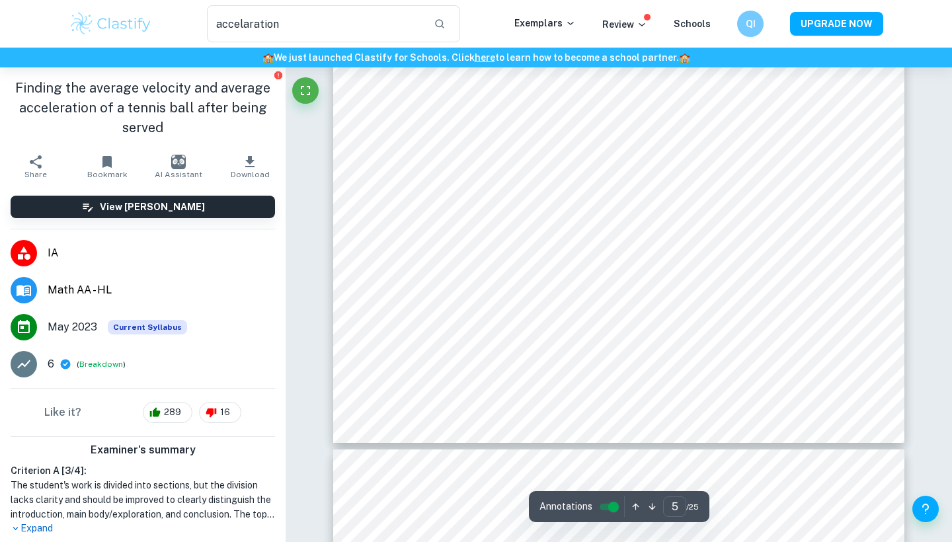
type input "6"
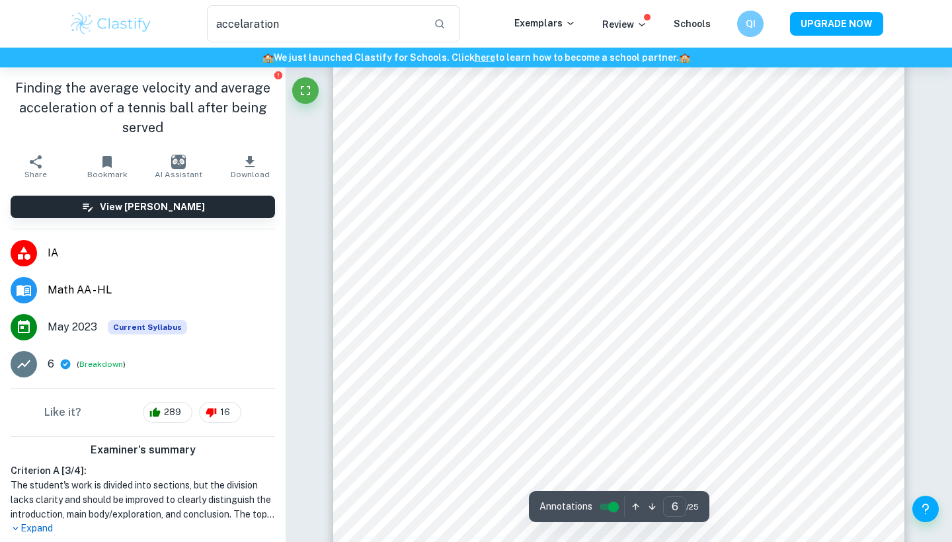
scroll to position [4580, 0]
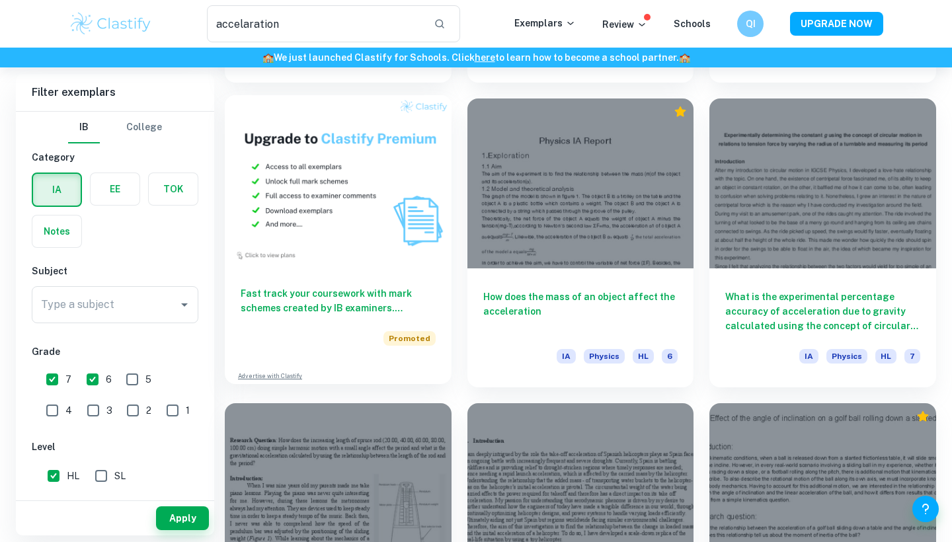
scroll to position [658, 0]
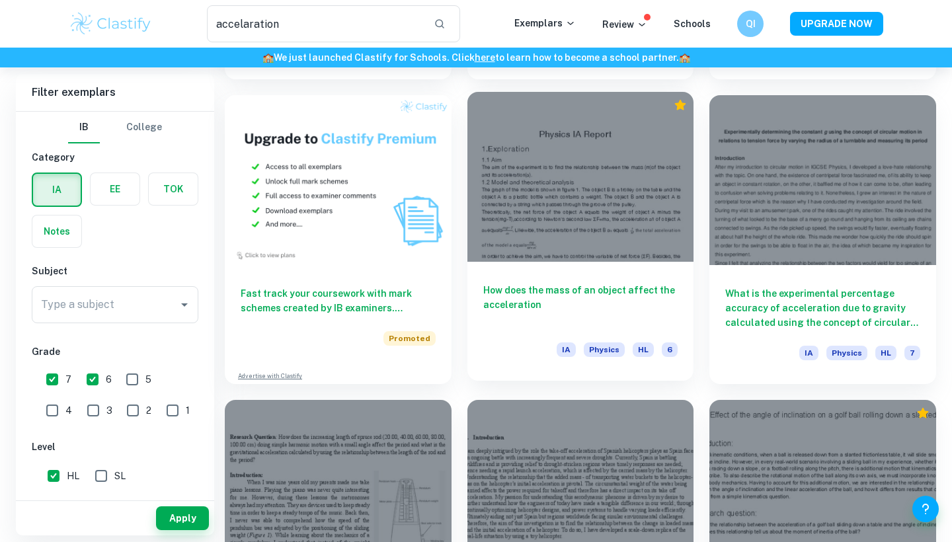
click at [625, 241] on div at bounding box center [580, 177] width 227 height 170
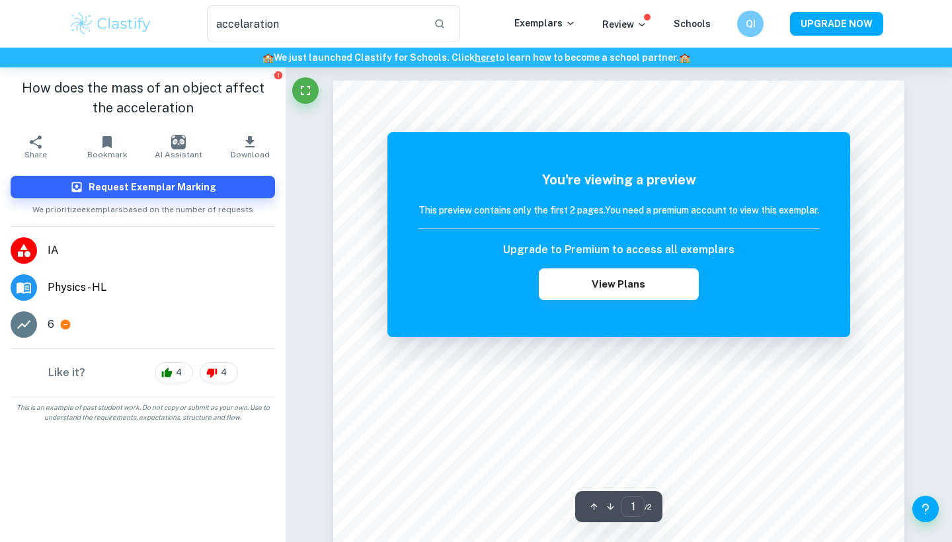
scroll to position [-6, 0]
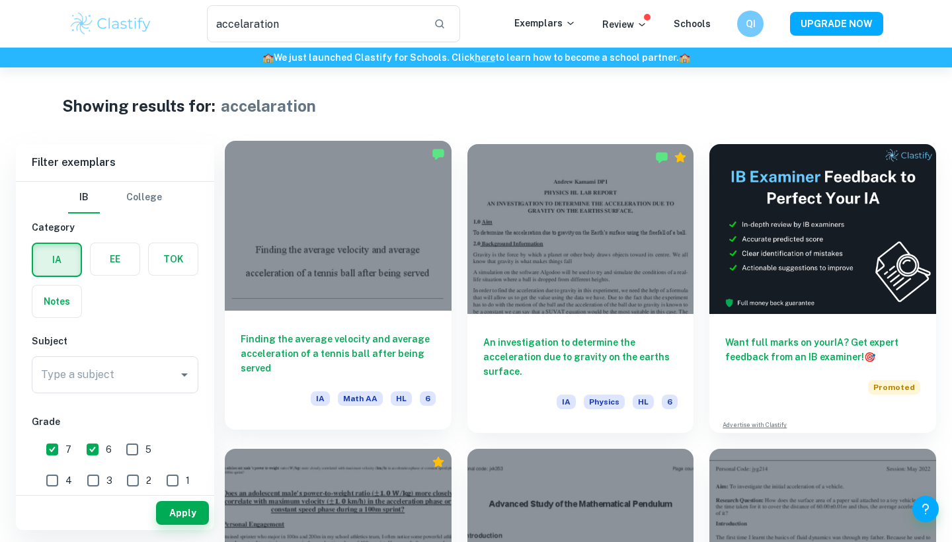
click at [337, 217] on div at bounding box center [338, 226] width 227 height 170
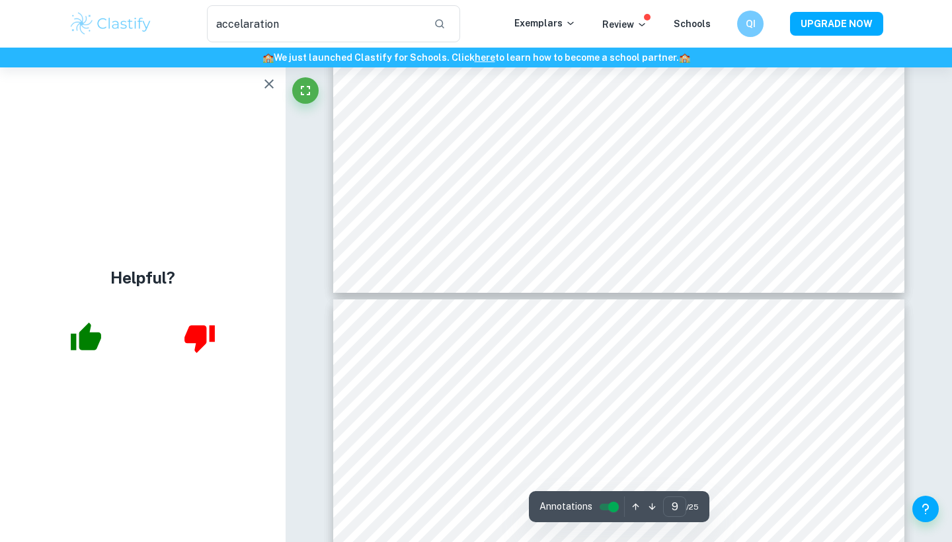
scroll to position [7032, 0]
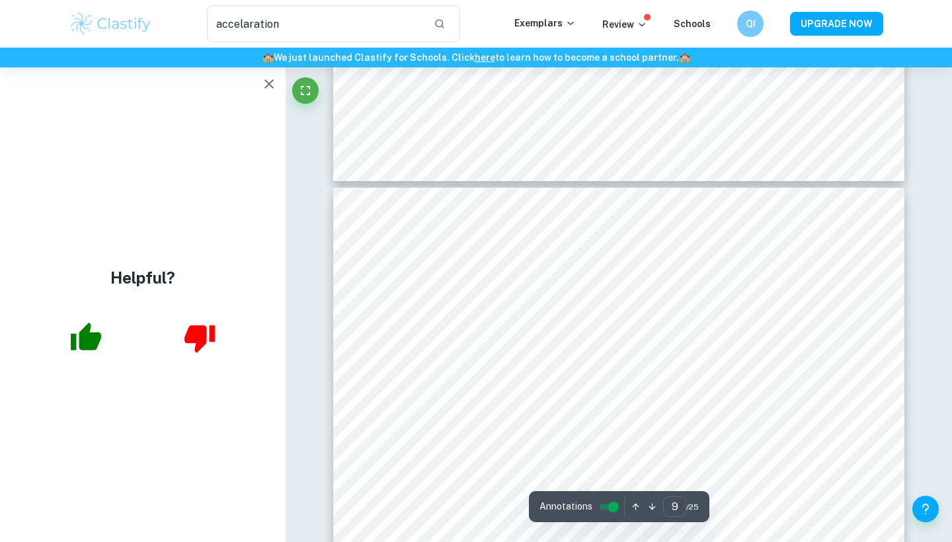
type input "10"
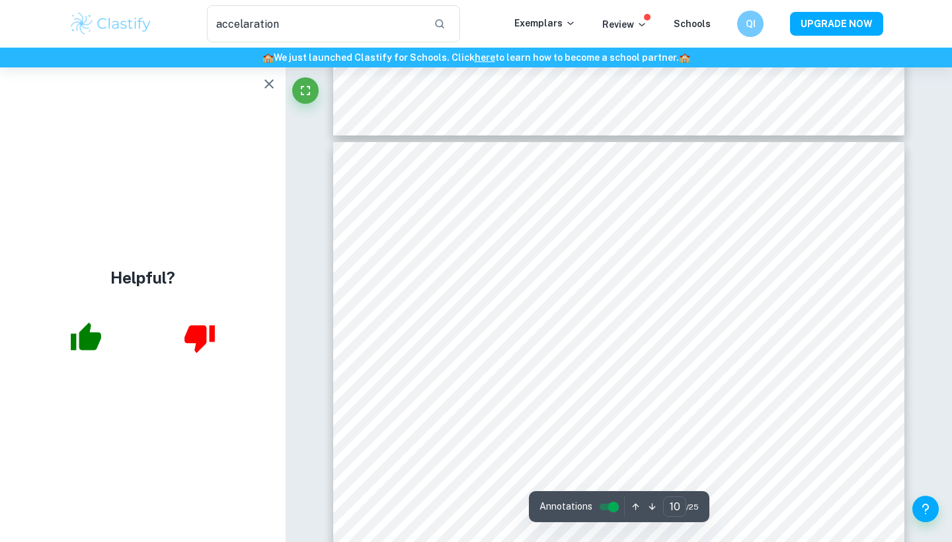
scroll to position [7529, 0]
click at [241, 1] on div "accelaration ​ Exemplars Review Schools QI UPGRADE NOW" at bounding box center [476, 24] width 952 height 48
